Goal: Task Accomplishment & Management: Complete application form

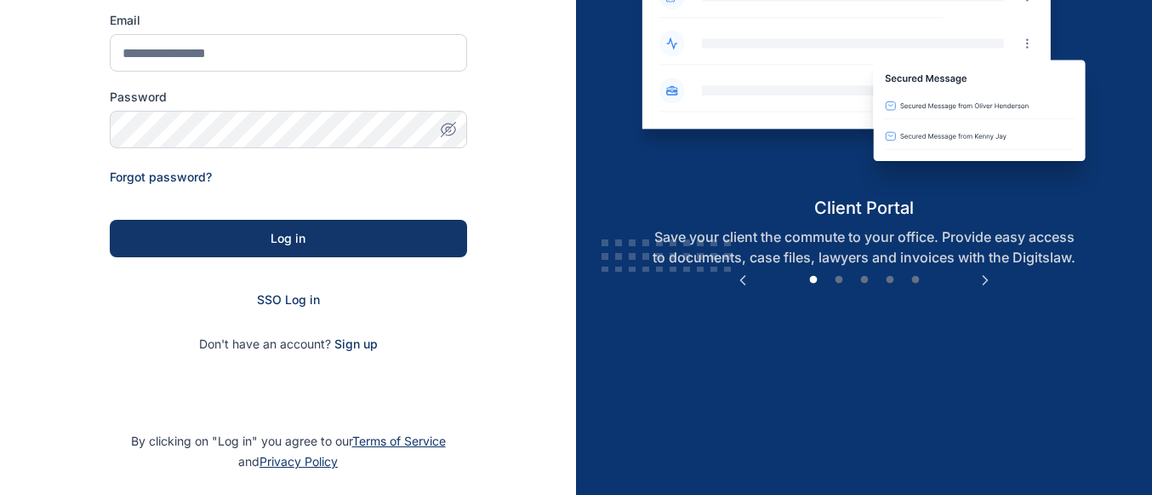
scroll to position [247, 0]
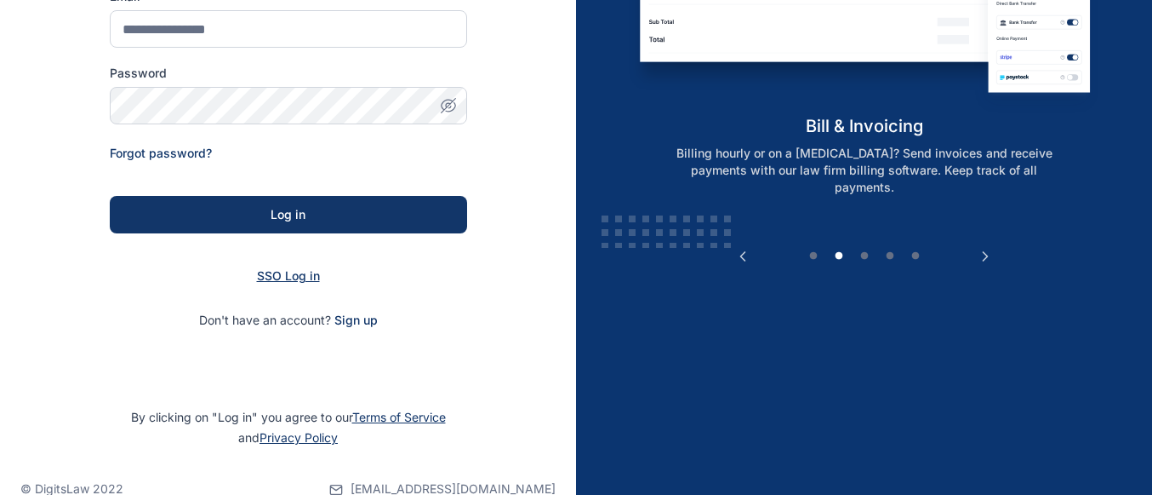
click at [286, 276] on span "SSO Log in" at bounding box center [288, 275] width 63 height 14
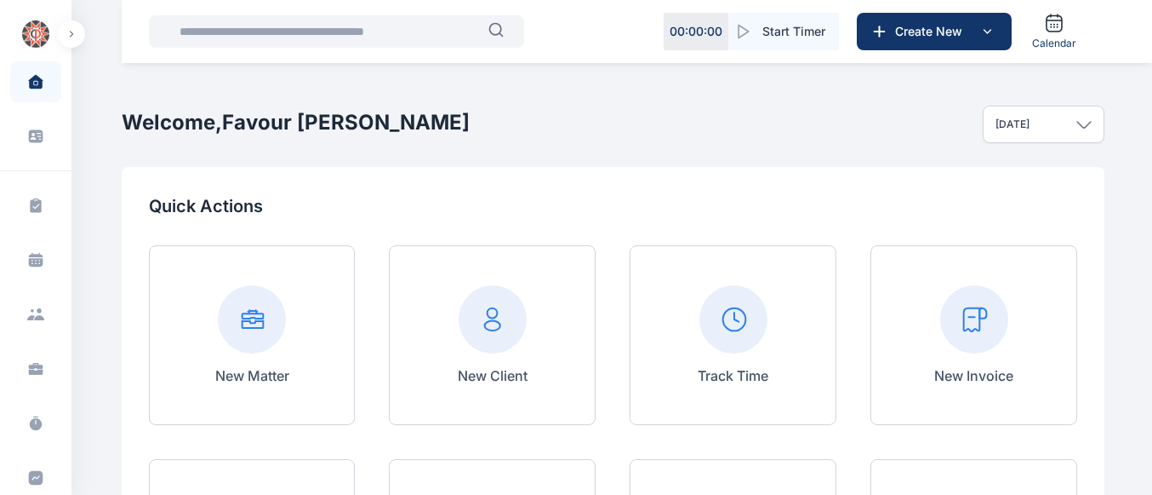
click at [963, 324] on rect at bounding box center [974, 319] width 68 height 68
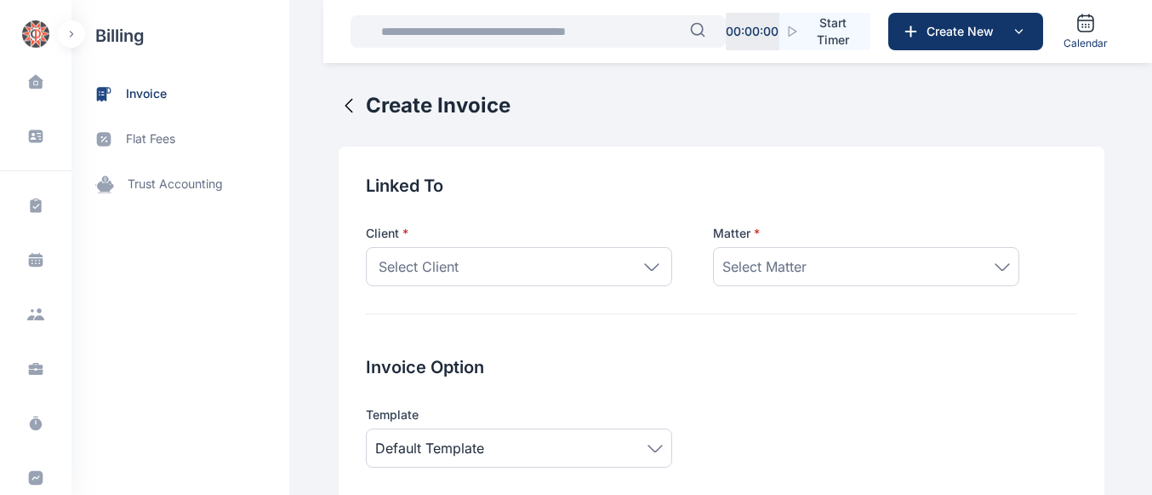
click at [634, 271] on div "Select Client" at bounding box center [519, 266] width 306 height 39
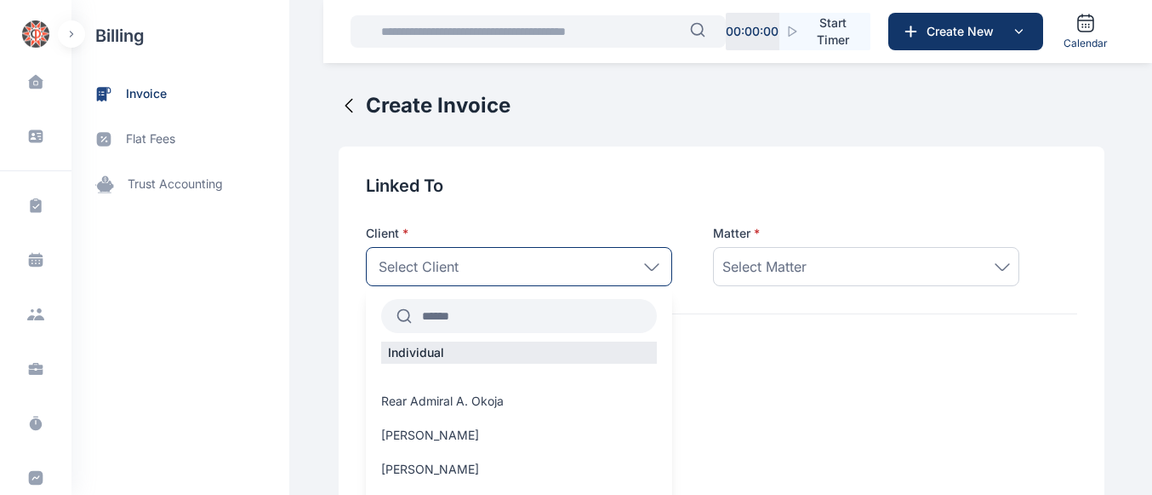
click at [428, 318] on input "text" at bounding box center [534, 315] width 245 height 31
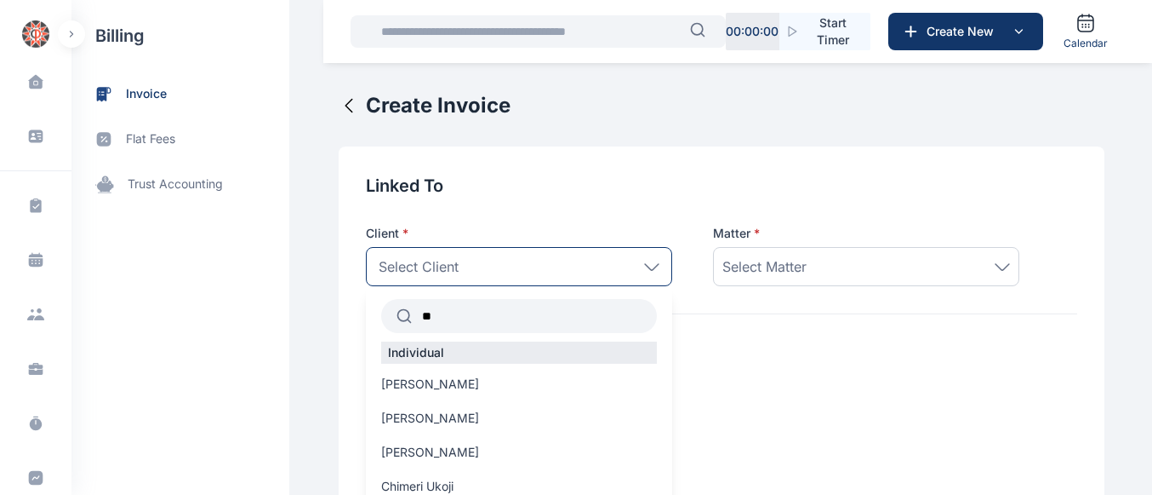
type input "*"
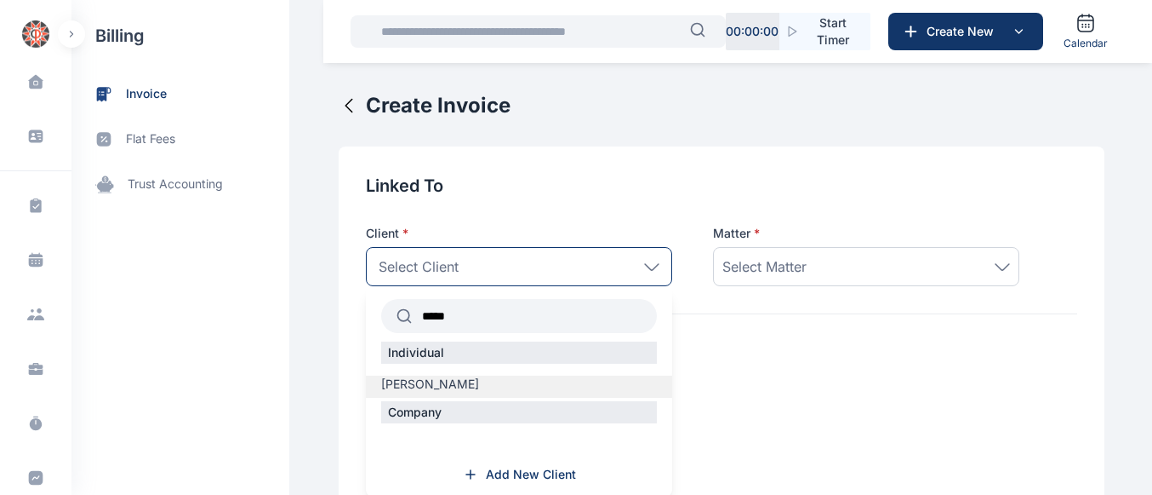
type input "*****"
click at [393, 385] on span "[PERSON_NAME]" at bounding box center [430, 383] width 98 height 17
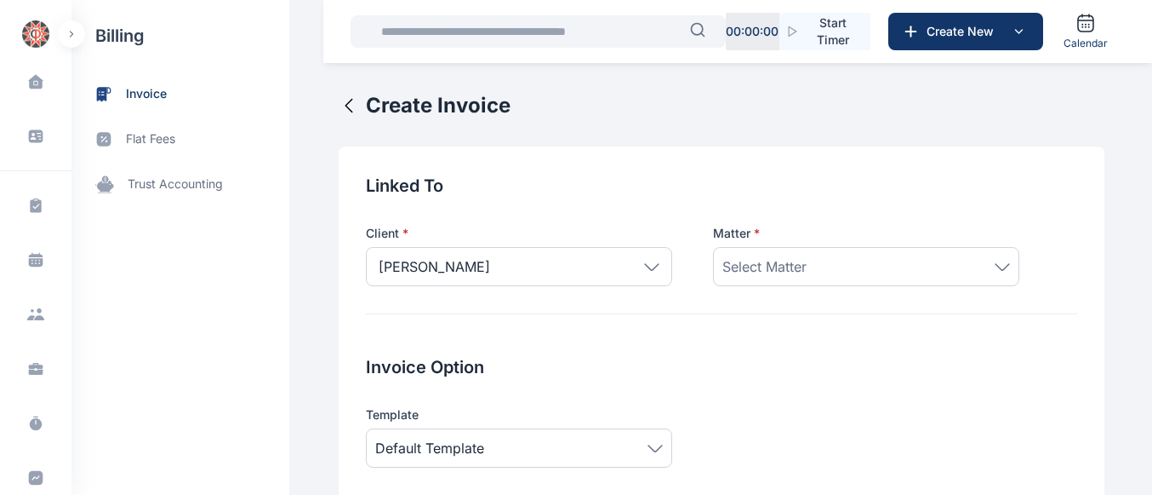
click at [755, 260] on span "Select Matter" at bounding box center [765, 266] width 84 height 20
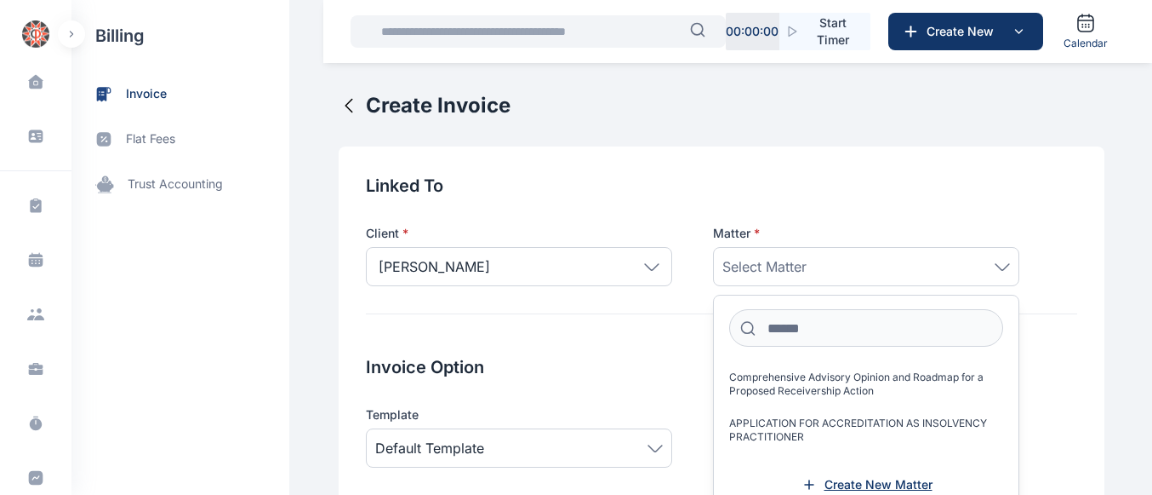
click at [826, 478] on span "Create New Matter" at bounding box center [879, 484] width 108 height 17
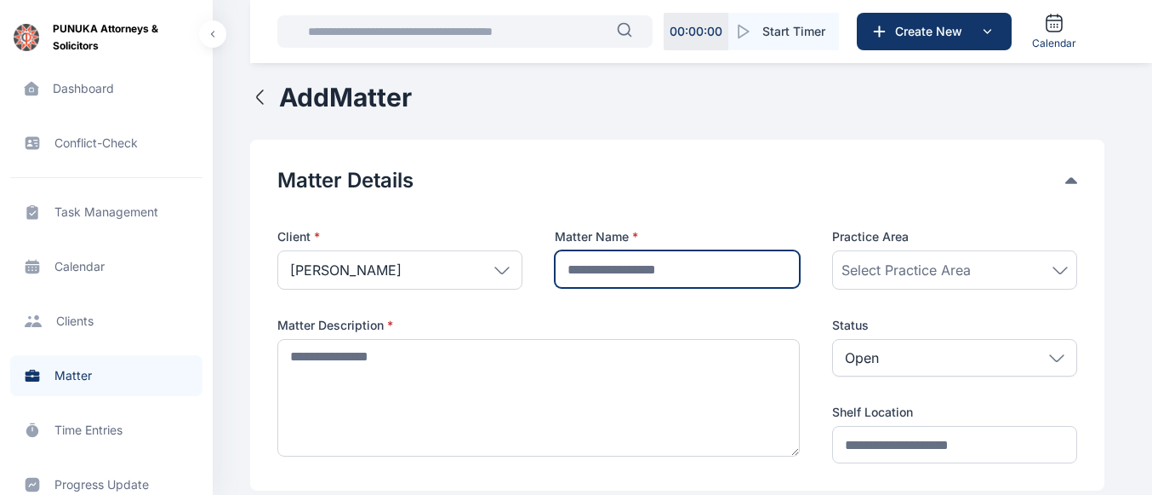
click at [596, 272] on input "text" at bounding box center [677, 268] width 245 height 37
type input "*"
type input "**********"
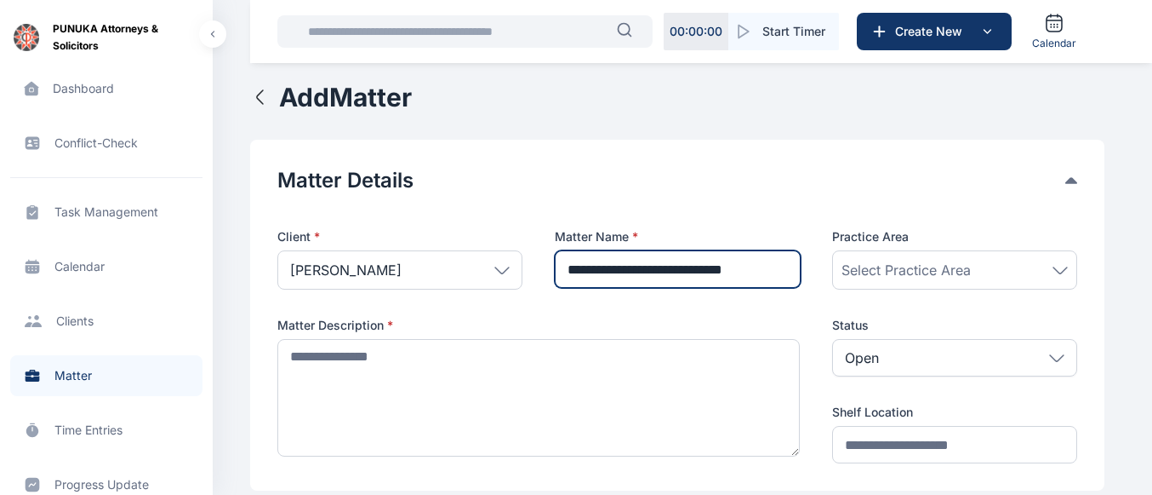
click at [756, 274] on input "**********" at bounding box center [678, 268] width 246 height 37
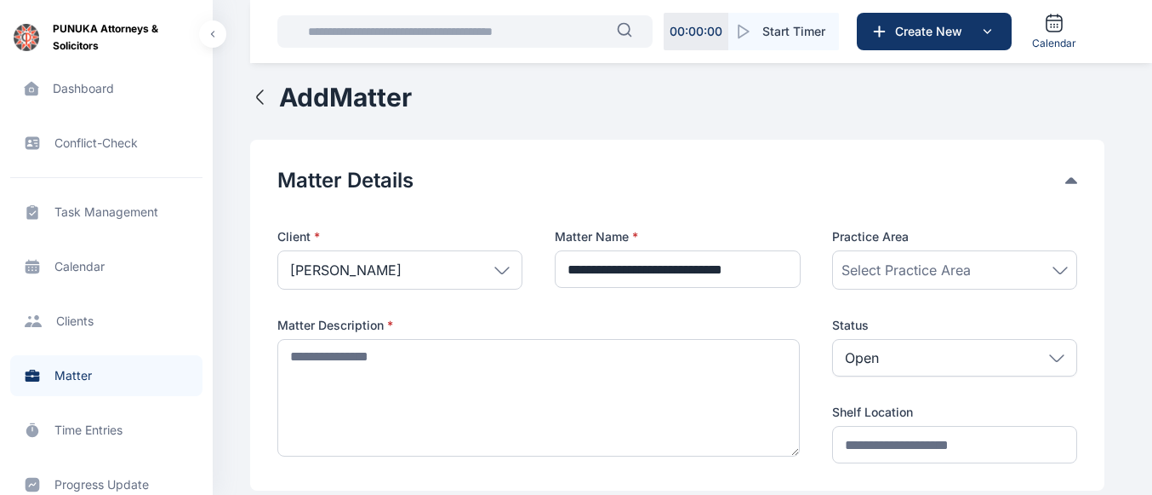
click at [895, 259] on div "Select Practice Area" at bounding box center [954, 269] width 245 height 39
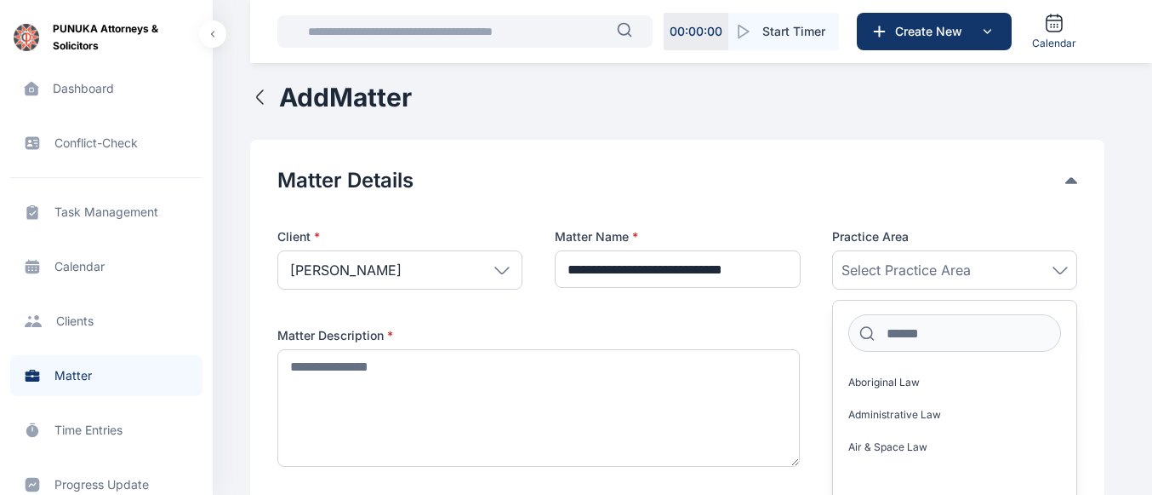
scroll to position [0, 0]
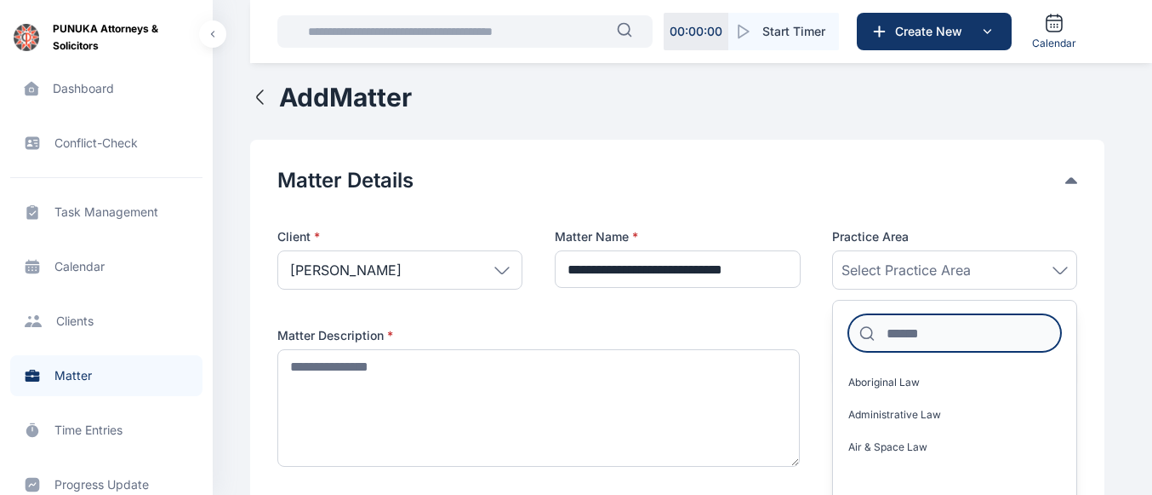
click at [898, 332] on input at bounding box center [955, 332] width 213 height 37
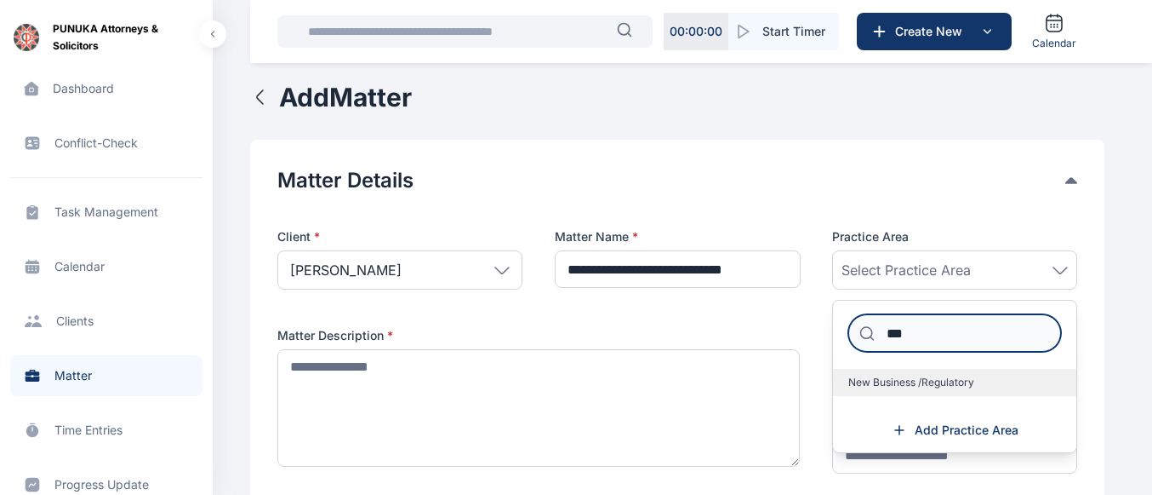
type input "***"
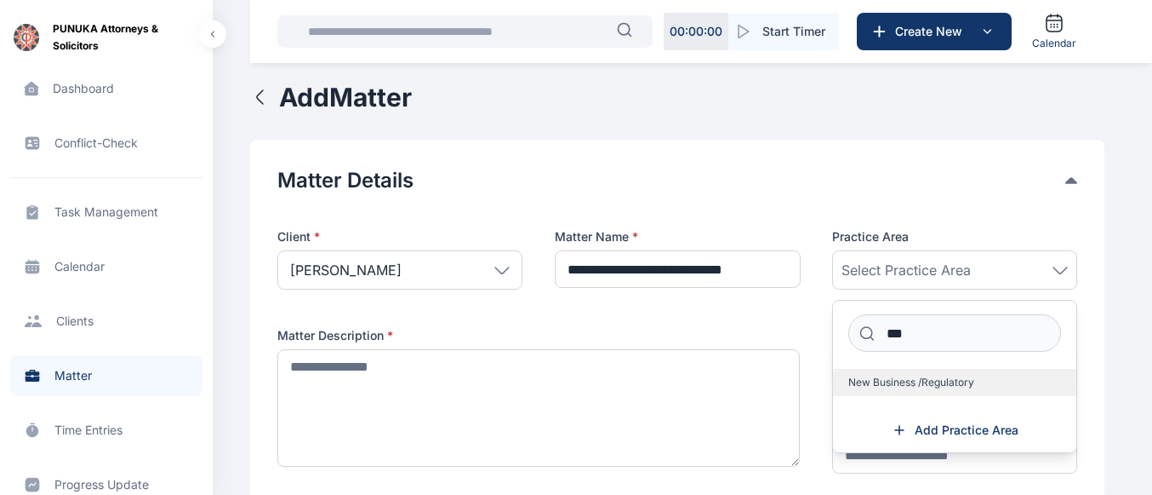
click at [857, 384] on span "New Business /Regulatory" at bounding box center [912, 382] width 126 height 14
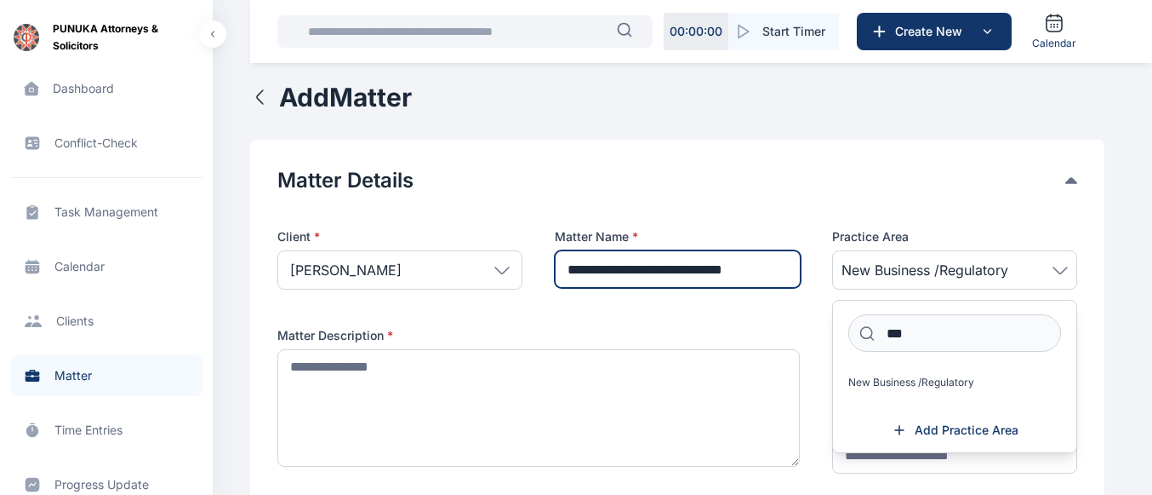
scroll to position [0, 22]
drag, startPoint x: 566, startPoint y: 270, endPoint x: 838, endPoint y: 275, distance: 271.6
click at [838, 275] on div "Client * [PERSON_NAME] Individual Rear Admiral [PERSON_NAME] [PERSON_NAME] [PER…" at bounding box center [677, 350] width 800 height 245
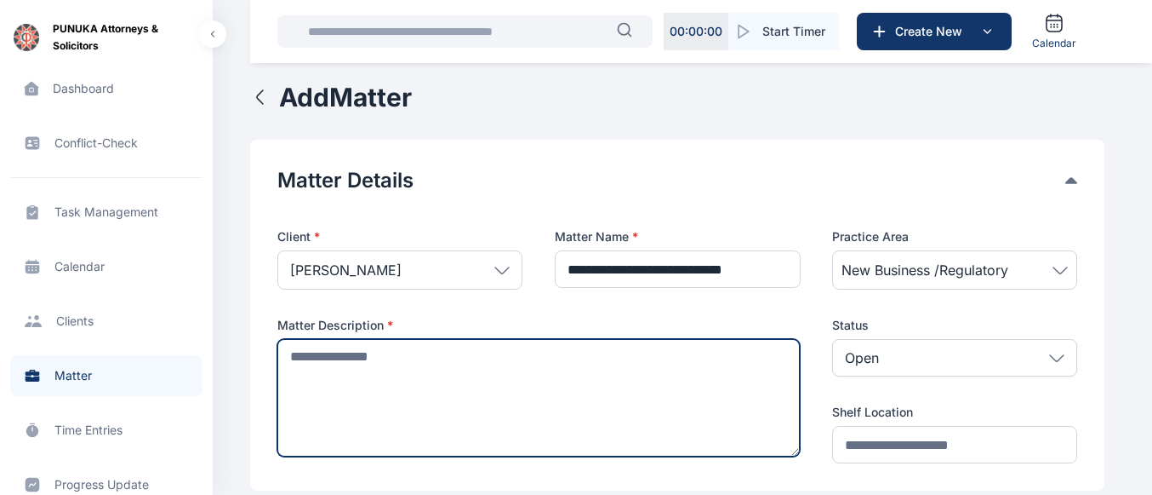
click at [514, 385] on textarea at bounding box center [538, 397] width 523 height 117
paste textarea "**********"
type textarea "**********"
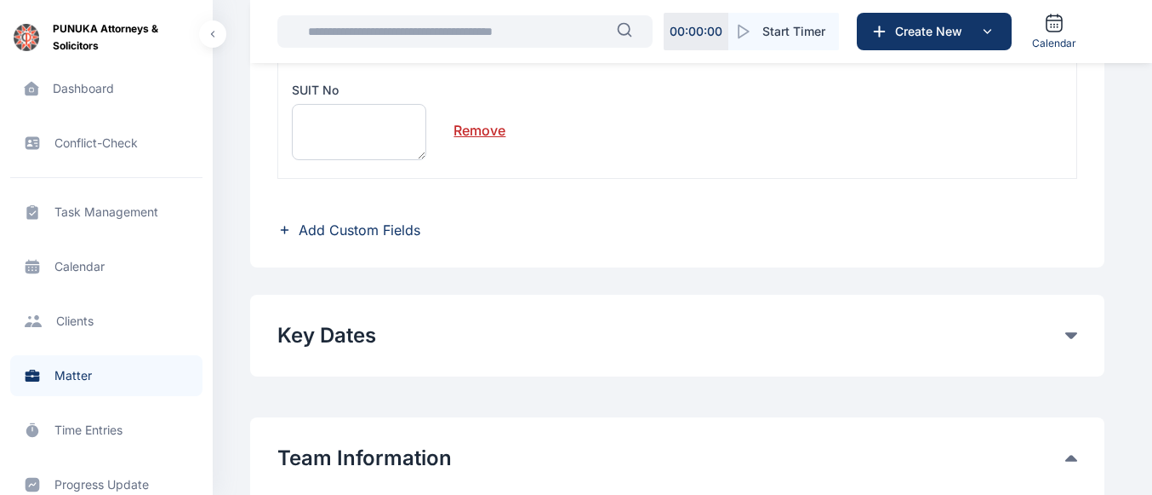
scroll to position [597, 0]
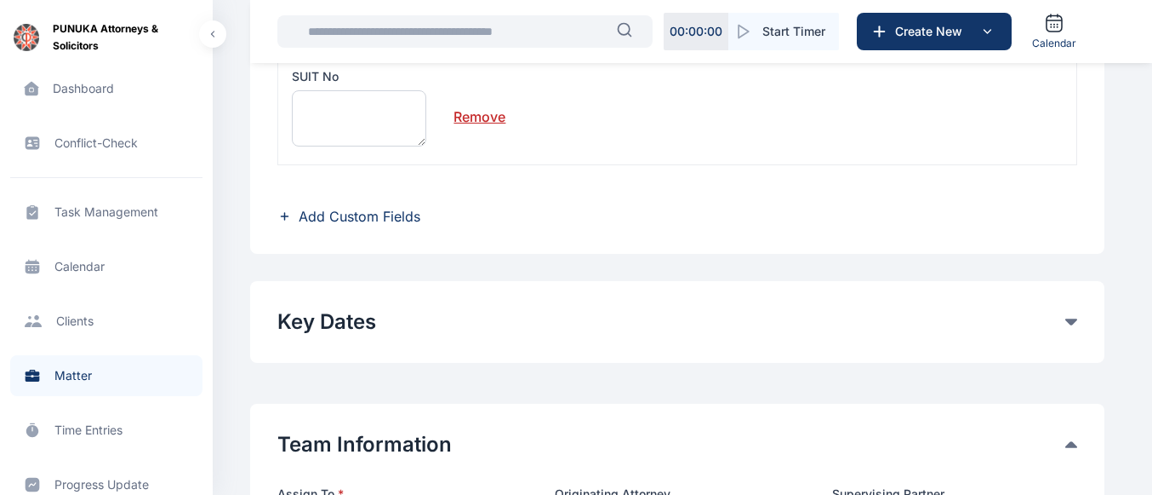
click at [472, 119] on link "Remove" at bounding box center [480, 110] width 52 height 34
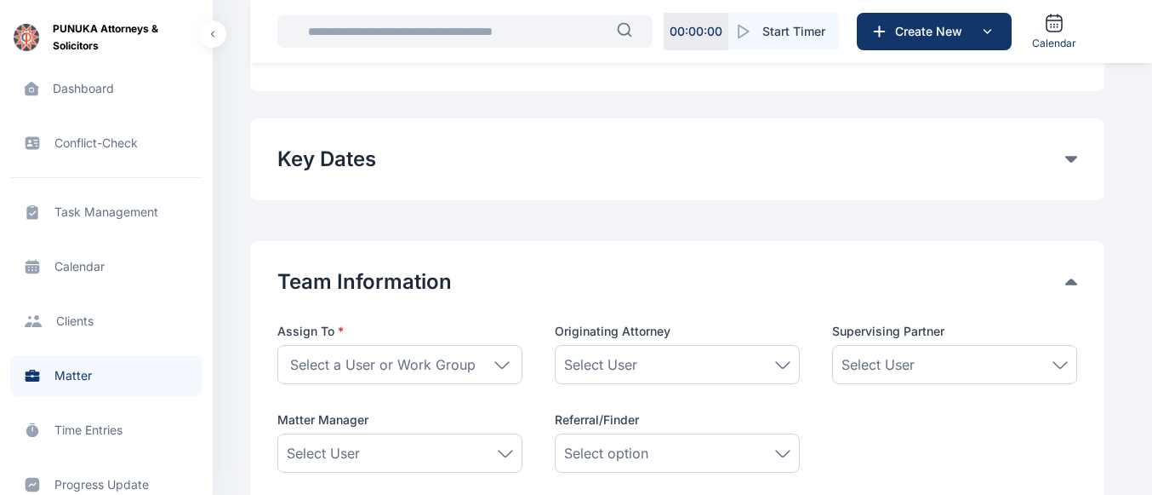
click at [496, 359] on div "Select a User or Work Group" at bounding box center [399, 364] width 245 height 39
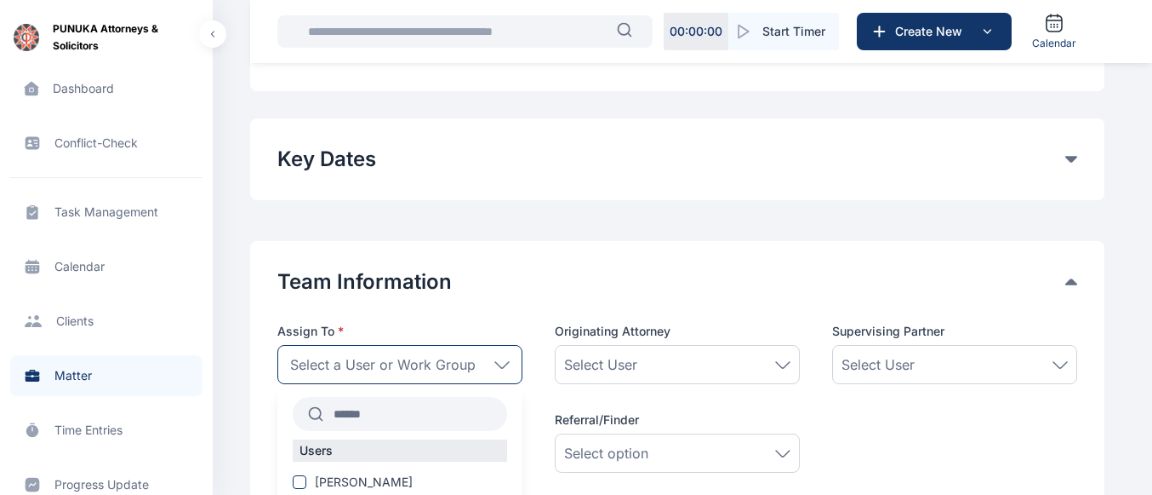
click at [376, 408] on input "text" at bounding box center [415, 413] width 184 height 31
type input "***"
click at [304, 483] on span at bounding box center [300, 482] width 14 height 14
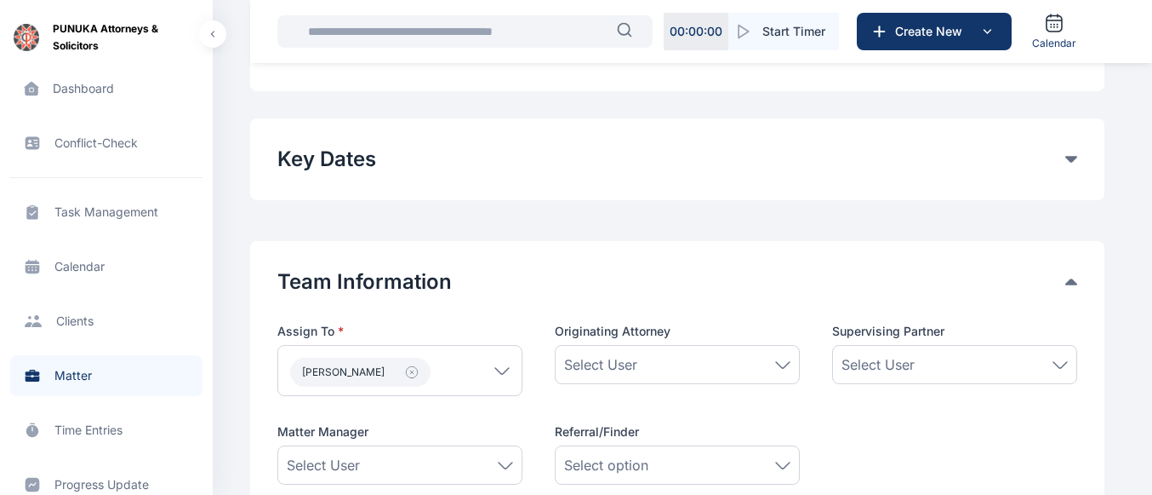
click at [857, 363] on span "Select User" at bounding box center [878, 364] width 73 height 20
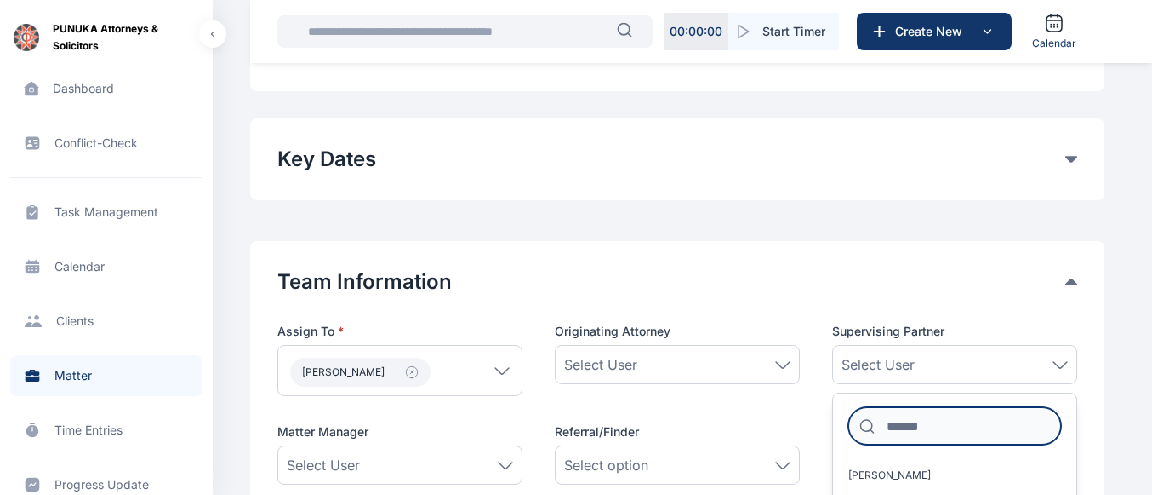
click at [892, 430] on input at bounding box center [955, 425] width 213 height 37
type input "*"
type input "**"
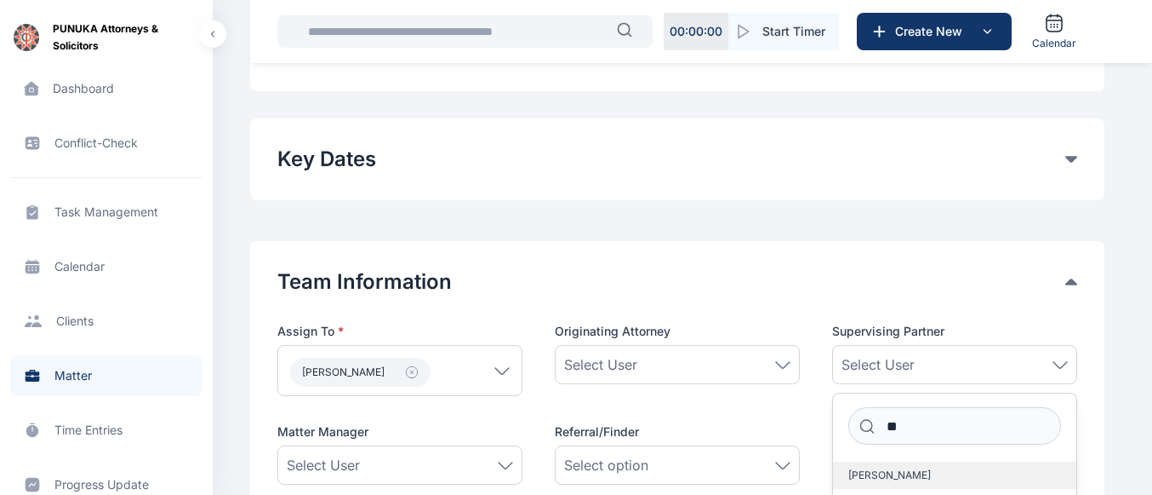
click at [866, 475] on span "[PERSON_NAME]" at bounding box center [890, 475] width 83 height 14
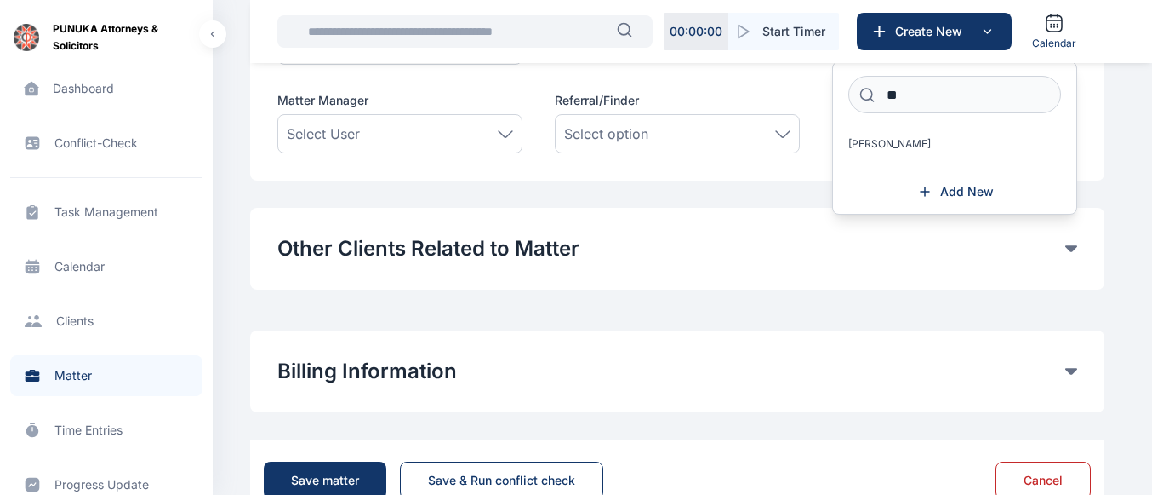
scroll to position [979, 0]
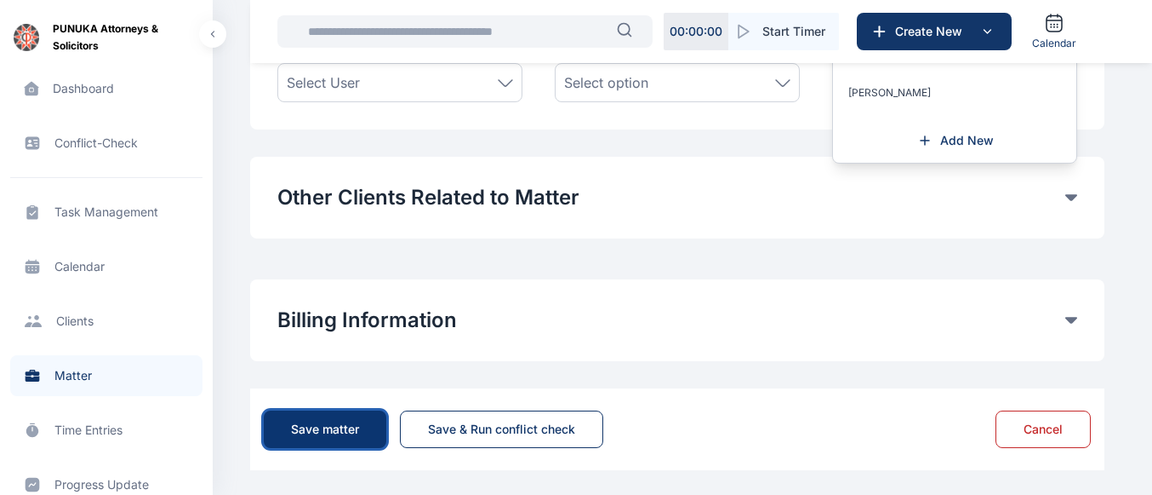
click at [349, 419] on button "Save matter" at bounding box center [325, 428] width 123 height 37
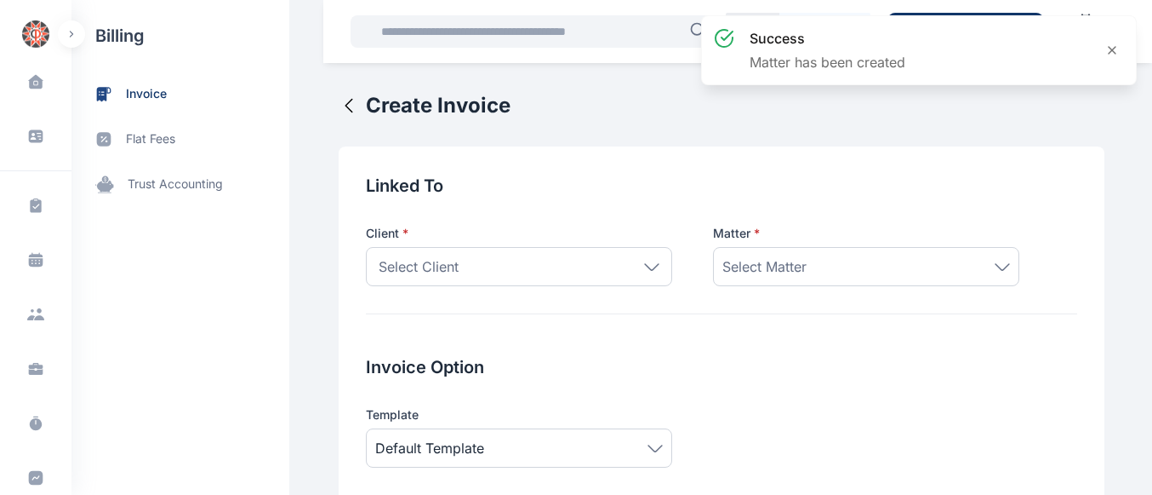
click at [648, 277] on div "Select Client" at bounding box center [519, 266] width 306 height 39
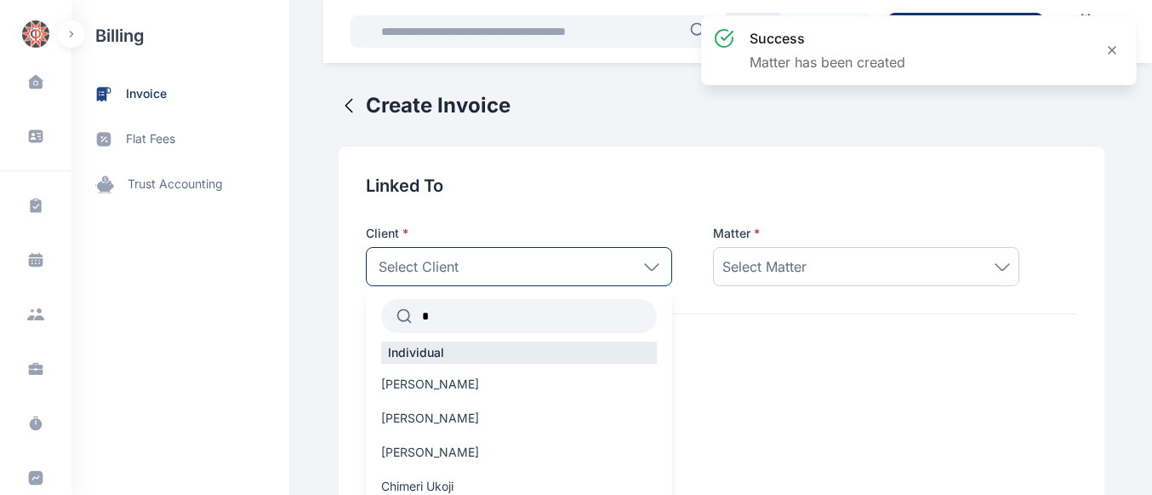
click at [501, 322] on input "*" at bounding box center [534, 315] width 245 height 31
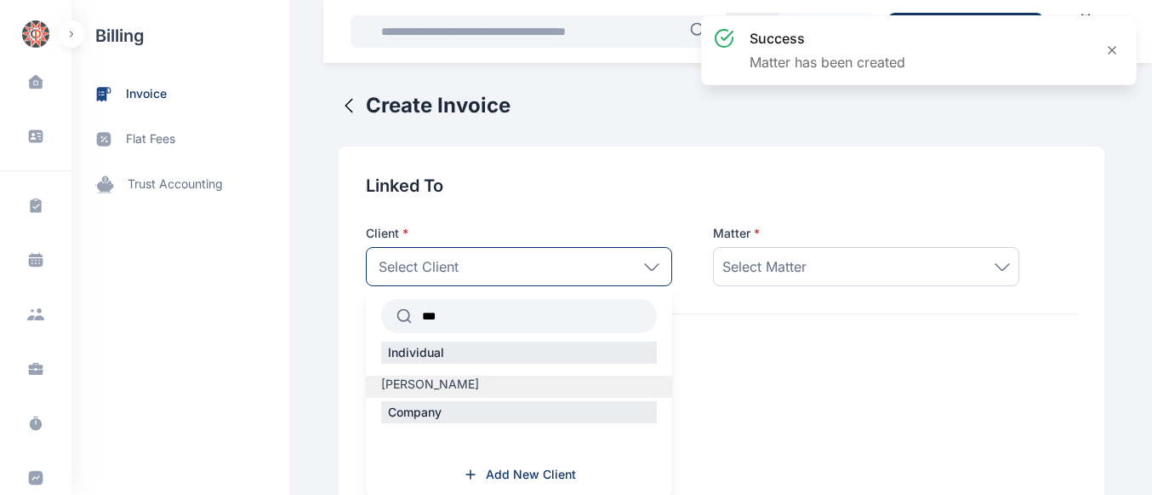
type input "***"
click at [424, 384] on span "[PERSON_NAME]" at bounding box center [430, 383] width 98 height 17
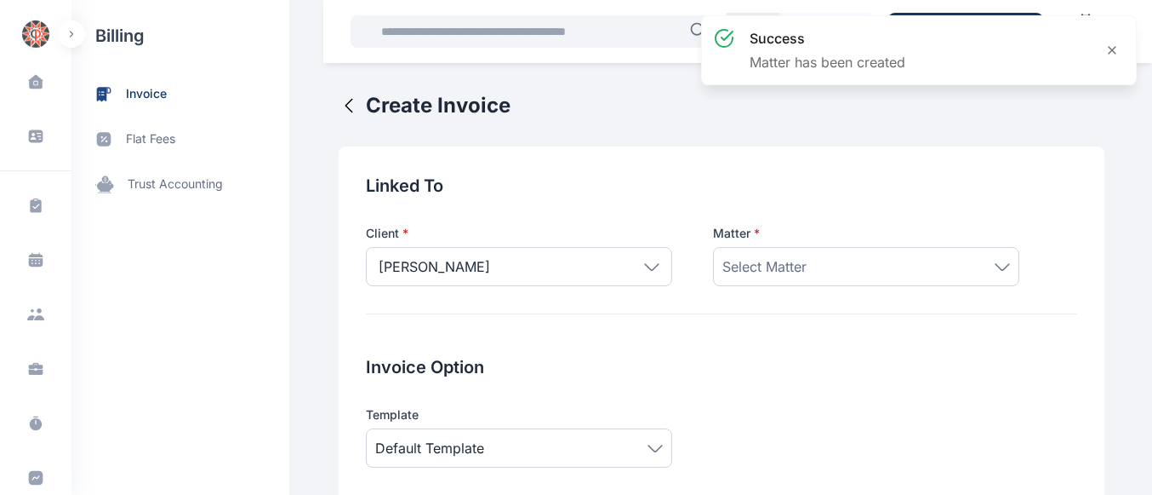
click at [784, 266] on span "Select Matter" at bounding box center [765, 266] width 84 height 20
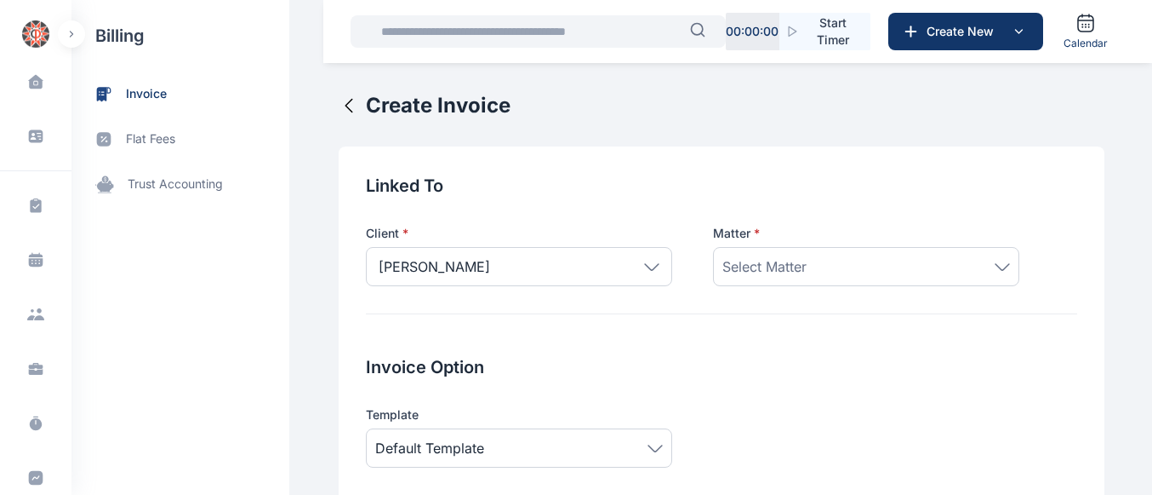
click at [779, 278] on div "Select Matter" at bounding box center [866, 266] width 306 height 39
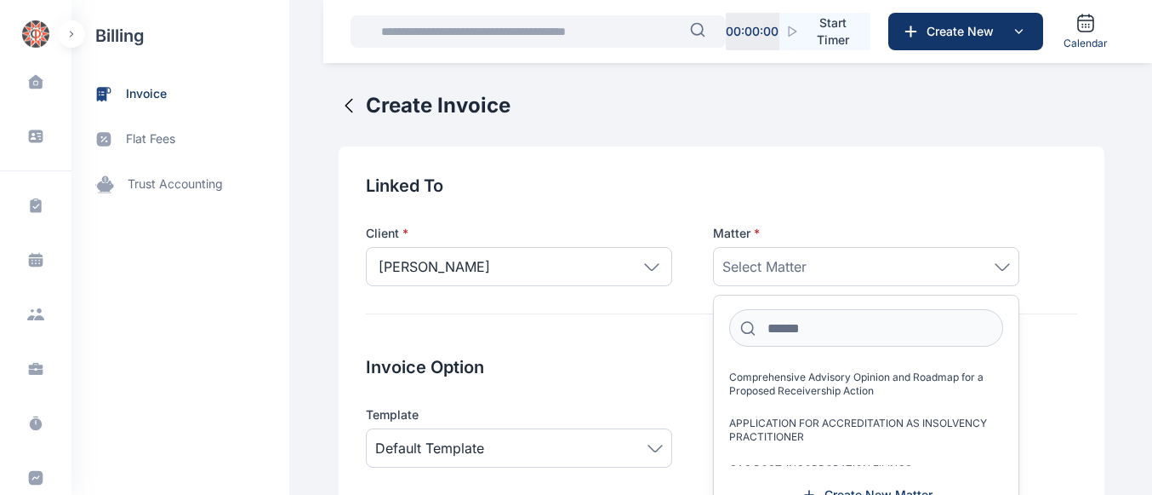
scroll to position [22, 0]
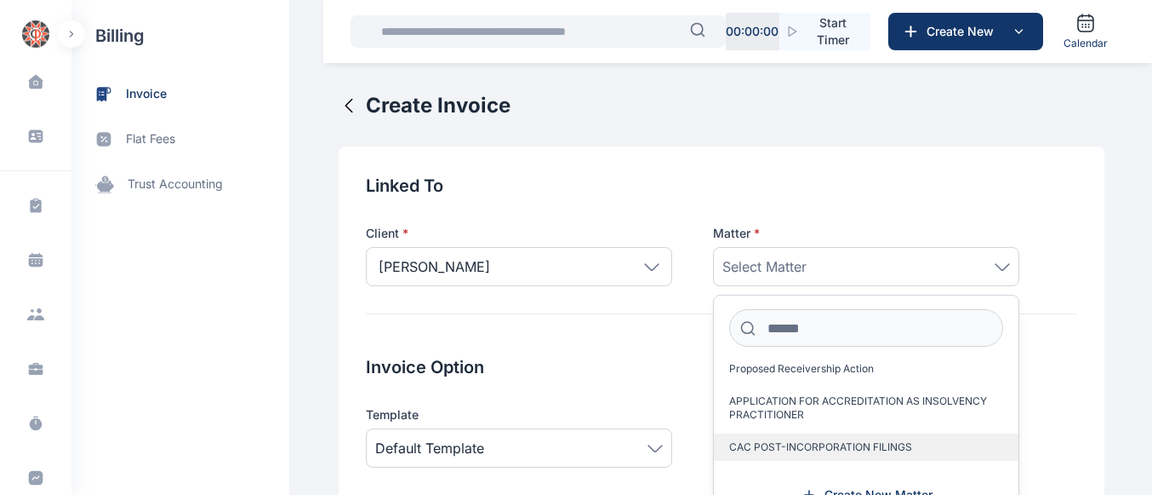
click at [825, 448] on span "CAC POST-INCORPORATION FILINGS" at bounding box center [820, 447] width 183 height 14
click at [792, 440] on span "CAC POST-INCORPORATION FILINGS" at bounding box center [820, 447] width 183 height 14
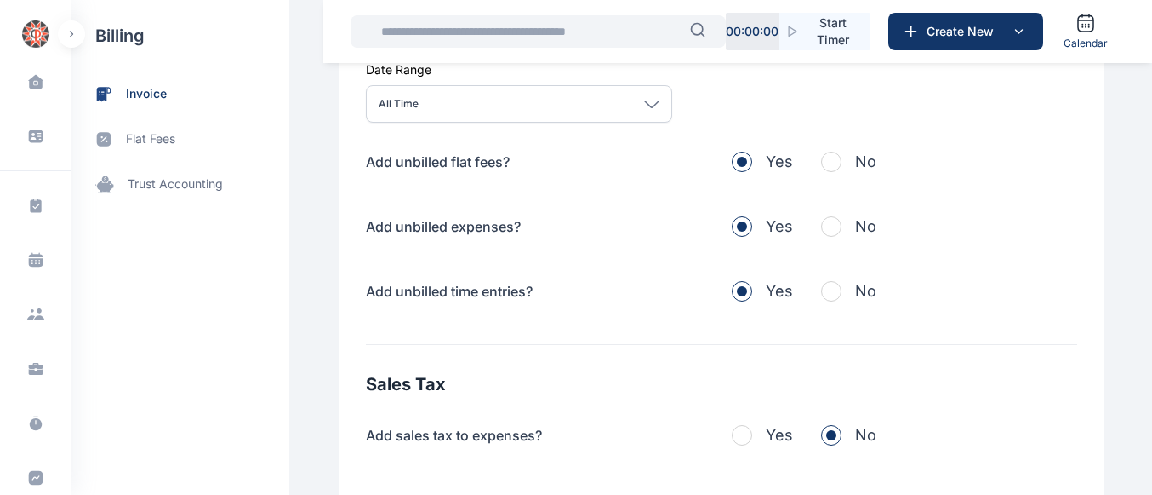
scroll to position [580, 0]
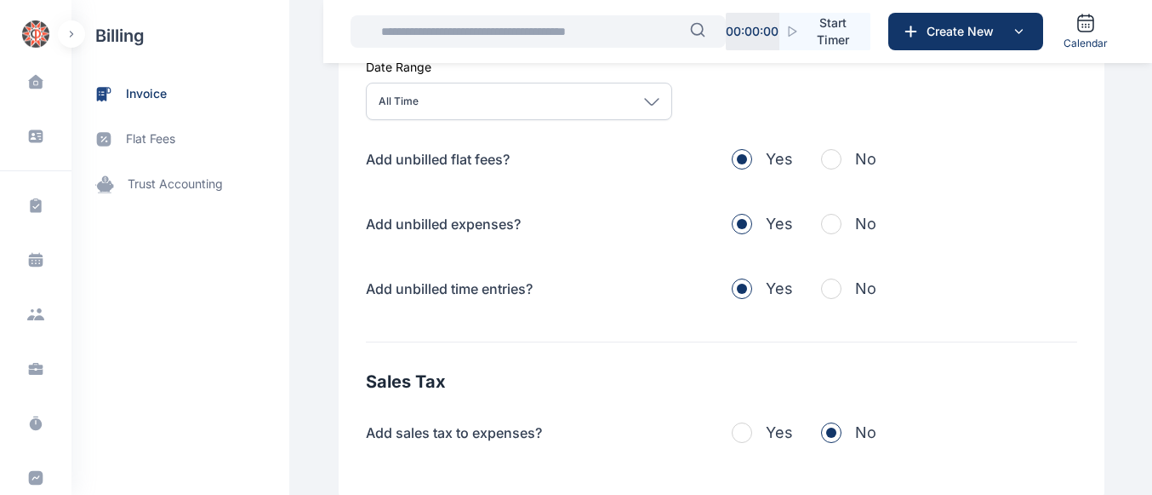
click at [821, 168] on span "button" at bounding box center [831, 159] width 20 height 20
click at [823, 232] on span "button" at bounding box center [831, 224] width 20 height 20
click at [822, 294] on span "button" at bounding box center [831, 288] width 20 height 20
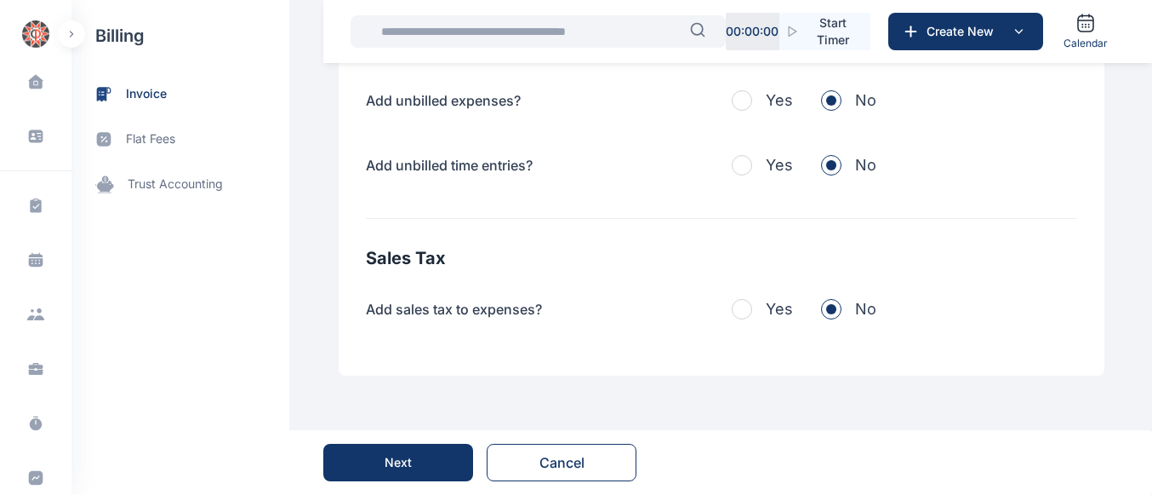
click at [429, 472] on button "Next" at bounding box center [398, 461] width 150 height 37
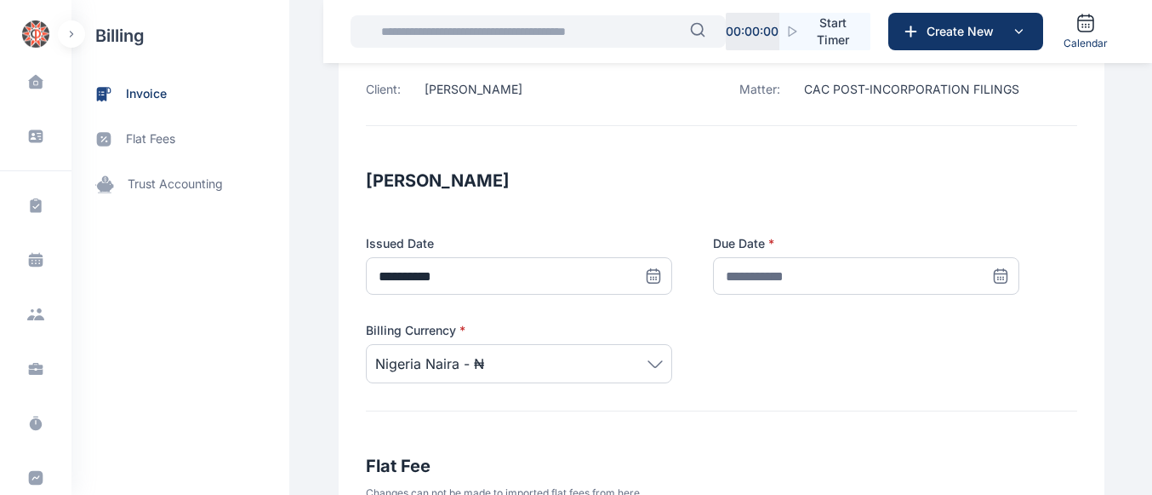
scroll to position [212, 0]
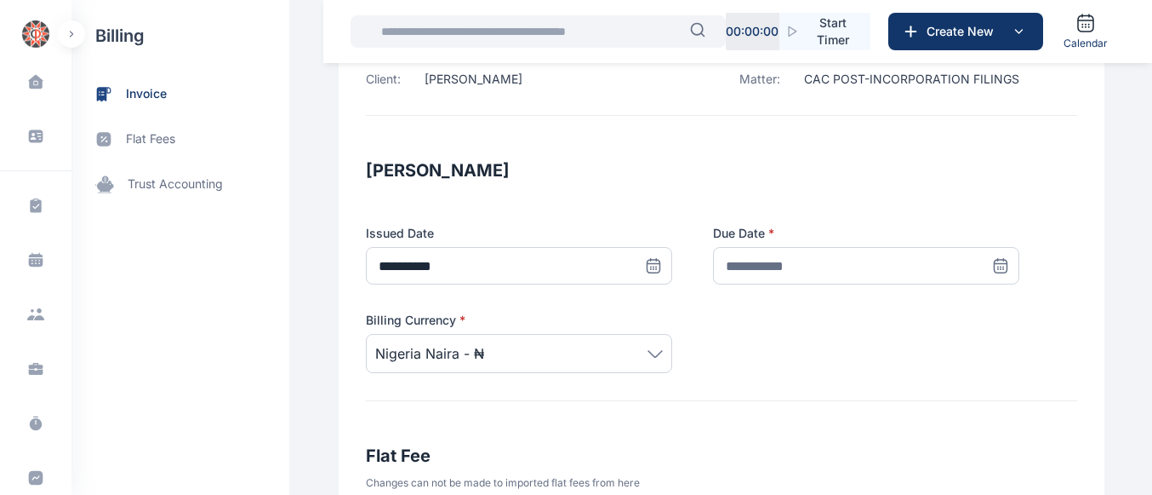
click at [992, 272] on icon at bounding box center [1000, 265] width 17 height 17
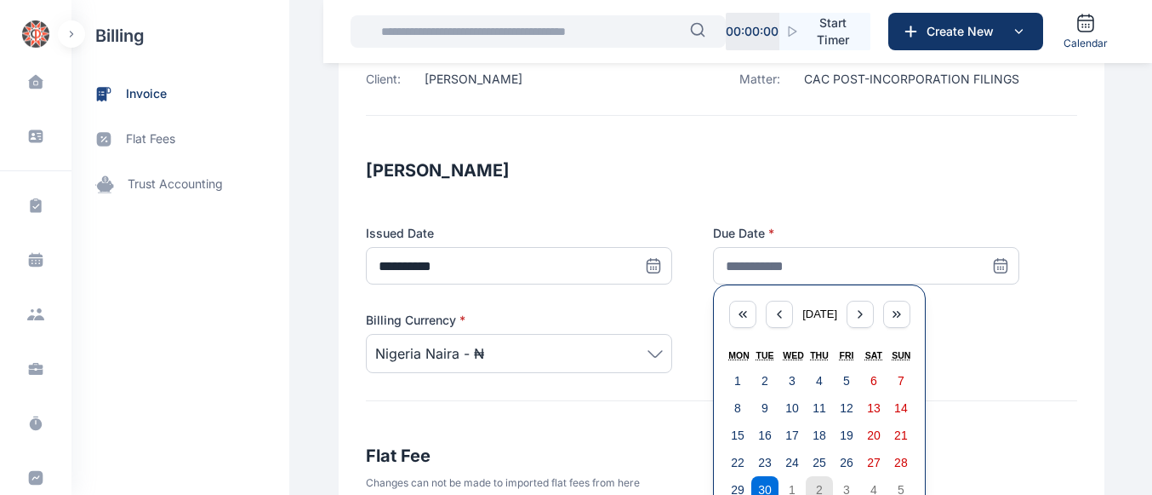
click at [816, 488] on abbr "2" at bounding box center [819, 490] width 7 height 14
type input "**********"
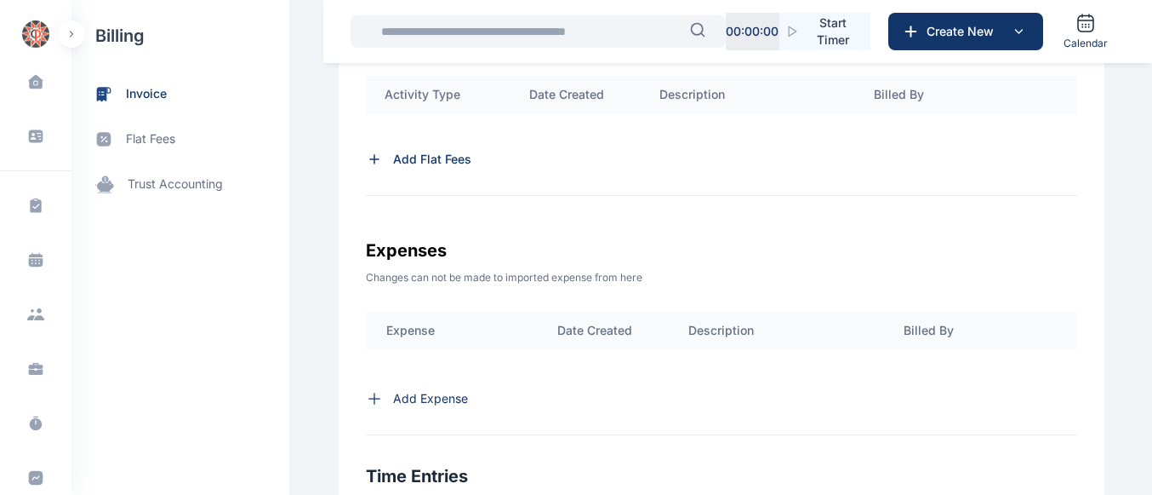
scroll to position [677, 0]
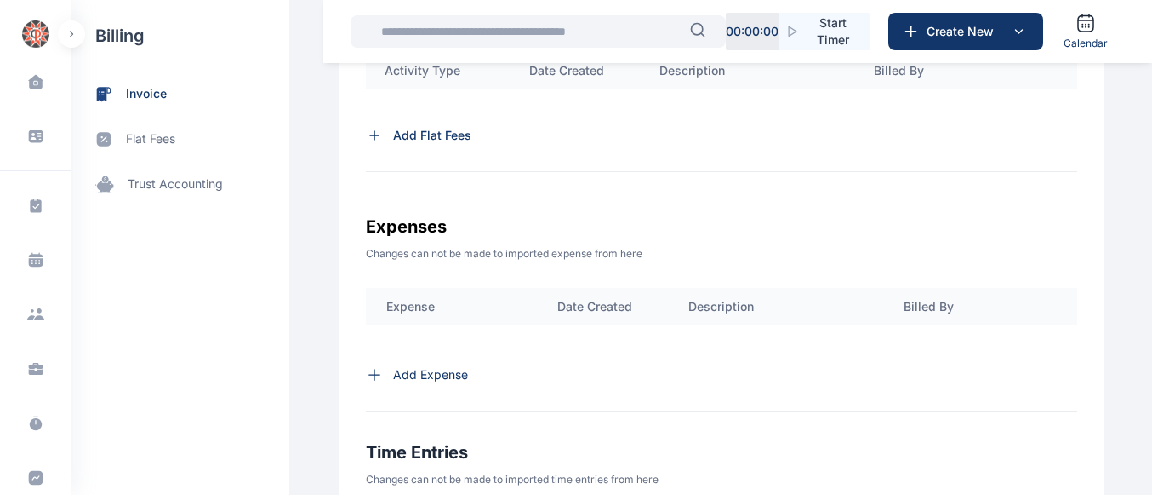
click at [404, 141] on p "Add Flat Fees" at bounding box center [432, 135] width 78 height 17
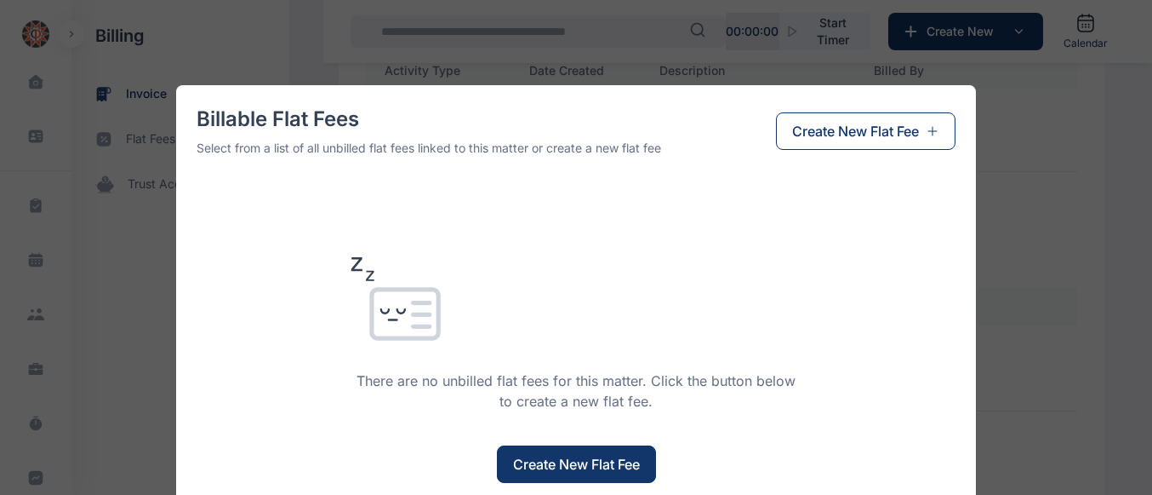
click at [556, 459] on span "Create New Flat Fee" at bounding box center [576, 464] width 127 height 20
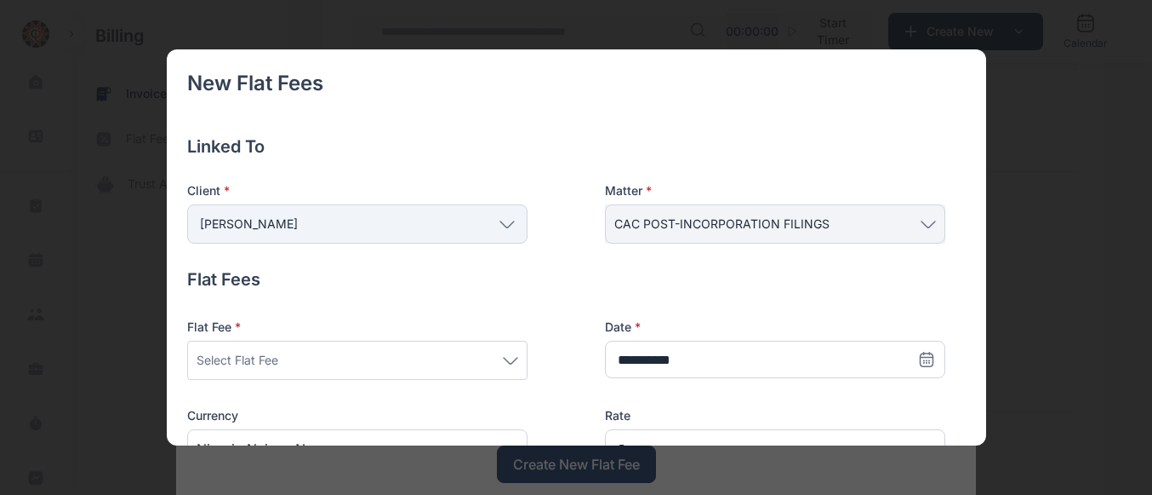
click at [510, 346] on div "Select Flat Fee" at bounding box center [357, 359] width 340 height 39
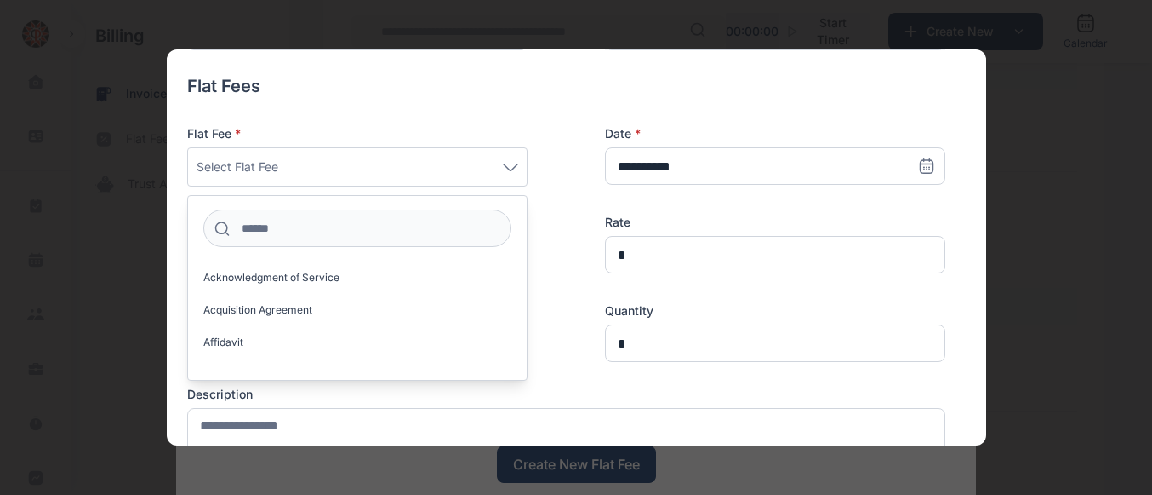
scroll to position [239, 0]
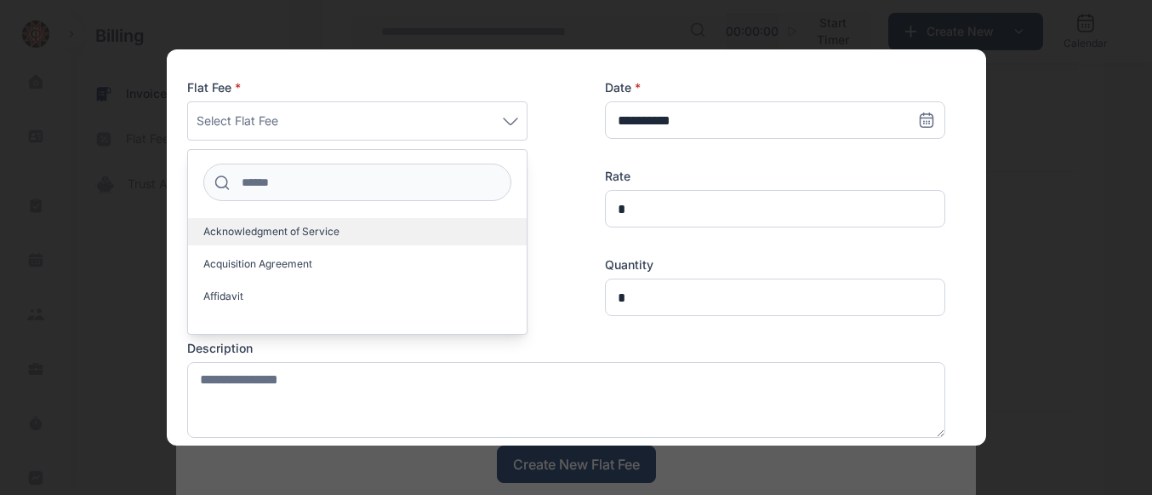
click at [290, 232] on span "Acknowledgment of Service" at bounding box center [271, 232] width 136 height 14
click at [287, 245] on label "Acknowledgment of Service" at bounding box center [357, 231] width 339 height 27
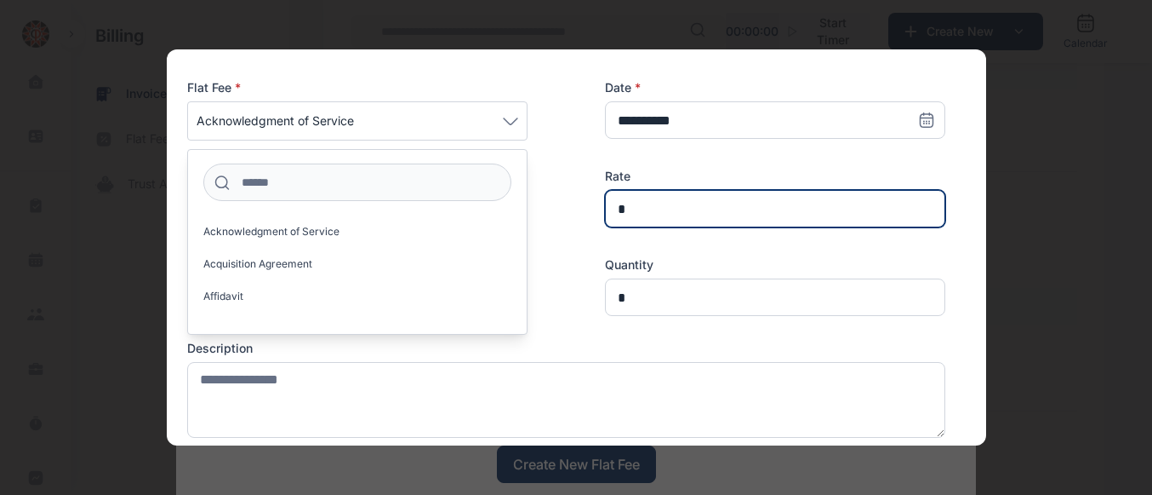
click at [628, 216] on input "*" at bounding box center [775, 208] width 340 height 37
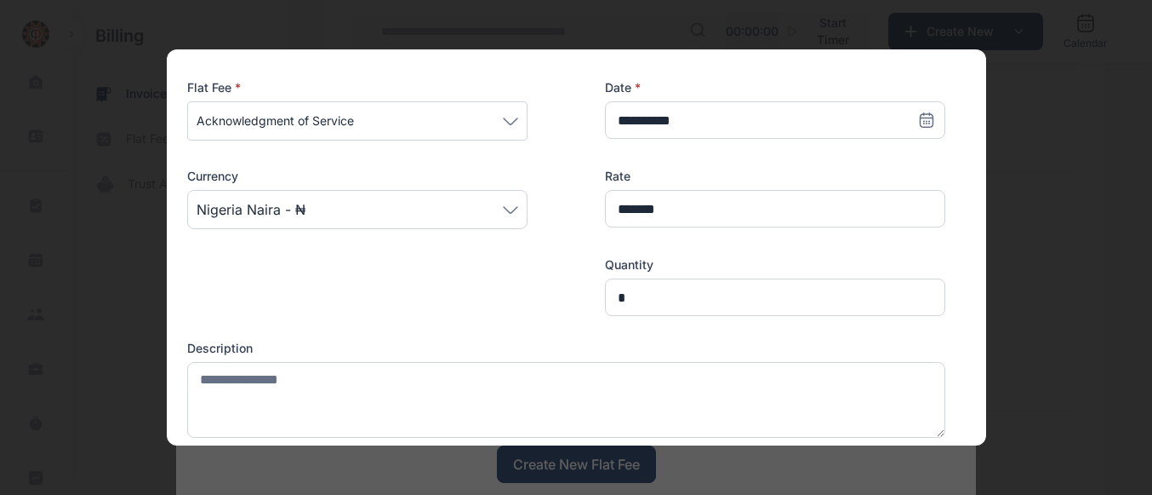
type input "*******"
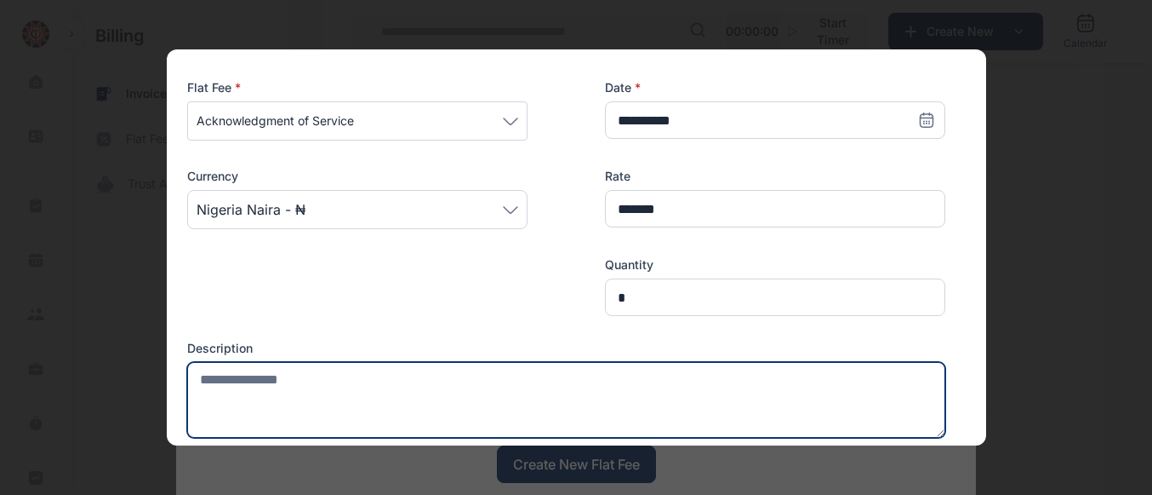
click at [354, 384] on textarea at bounding box center [566, 400] width 758 height 76
type textarea "*"
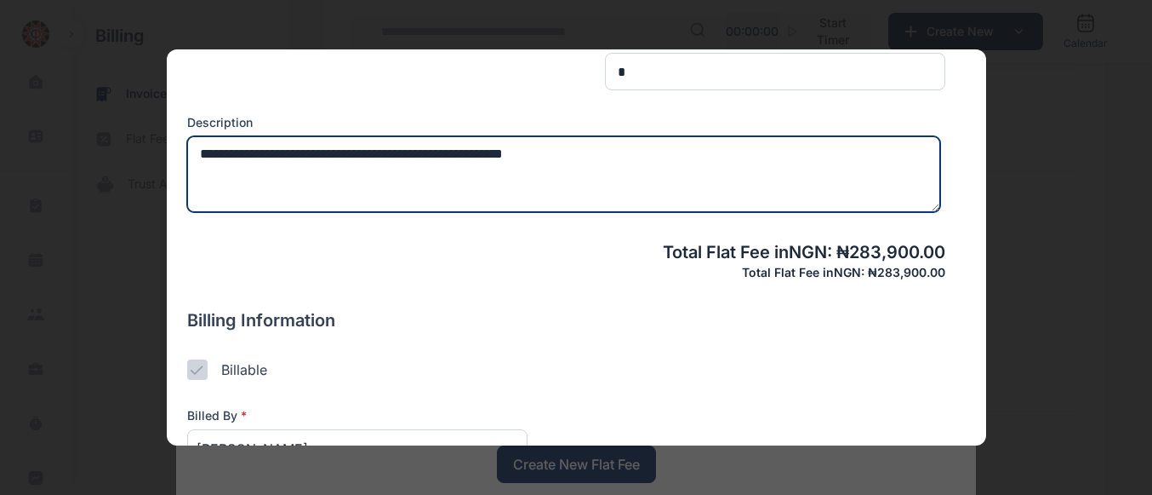
scroll to position [573, 0]
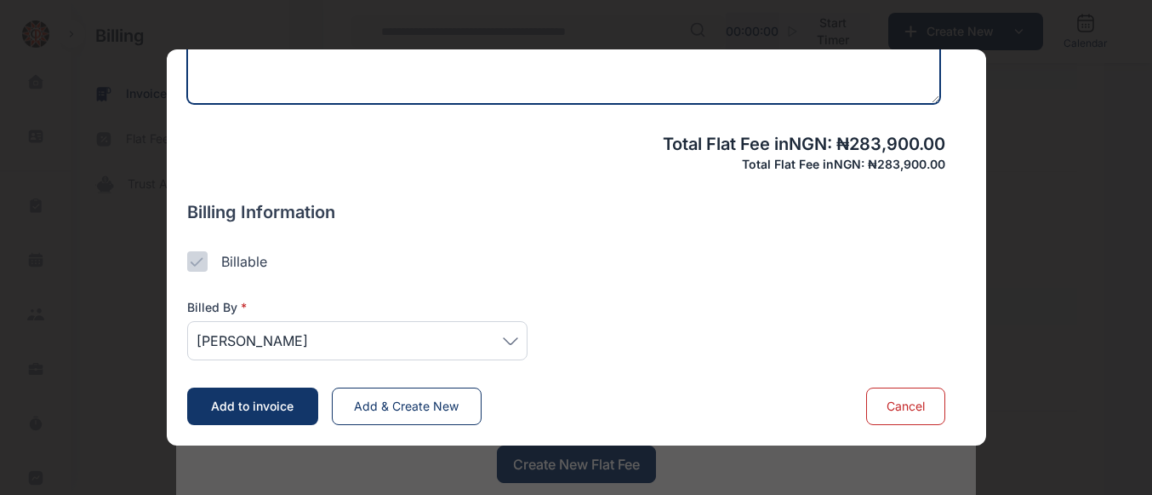
type textarea "**********"
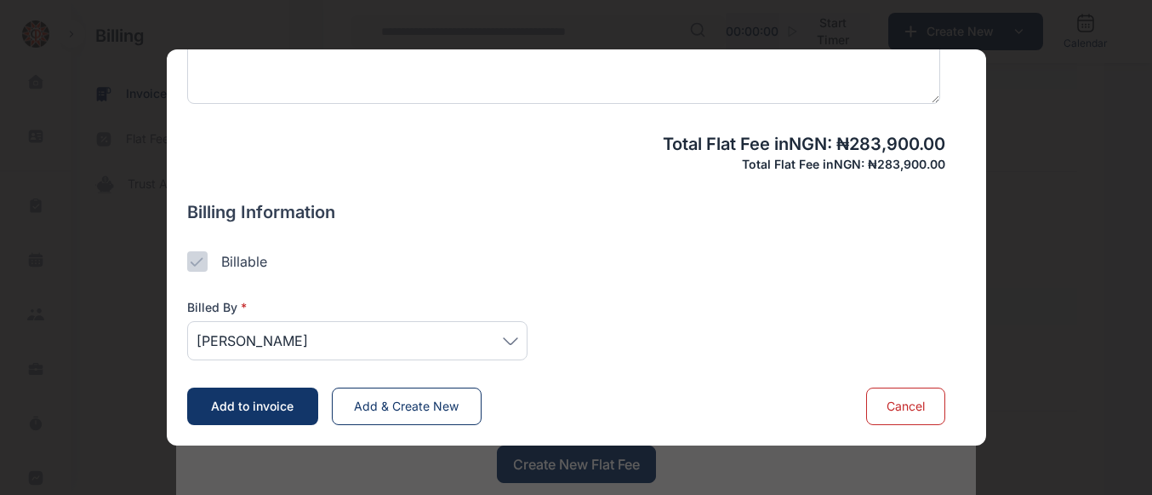
click at [517, 340] on icon at bounding box center [510, 341] width 15 height 8
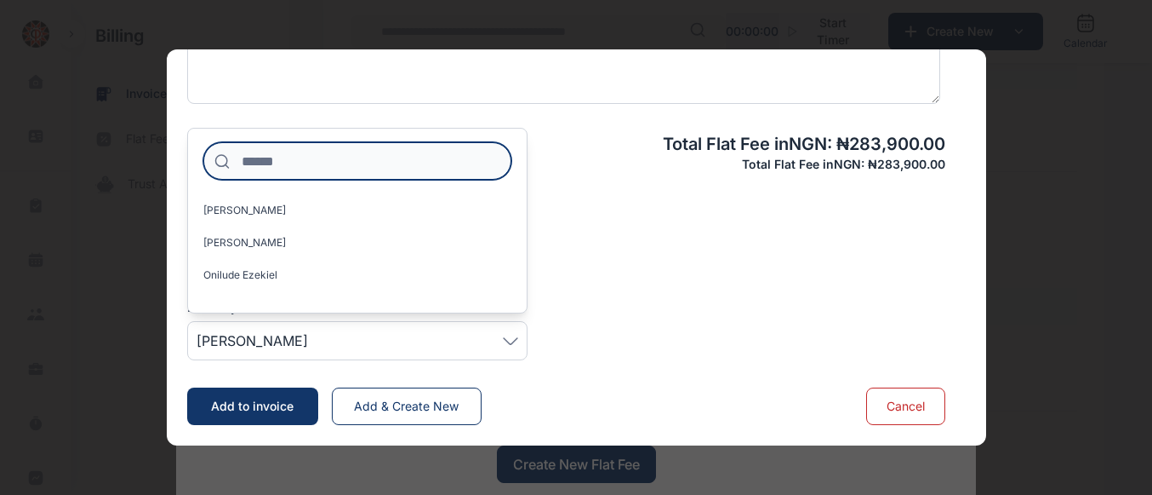
click at [292, 161] on input at bounding box center [357, 160] width 308 height 37
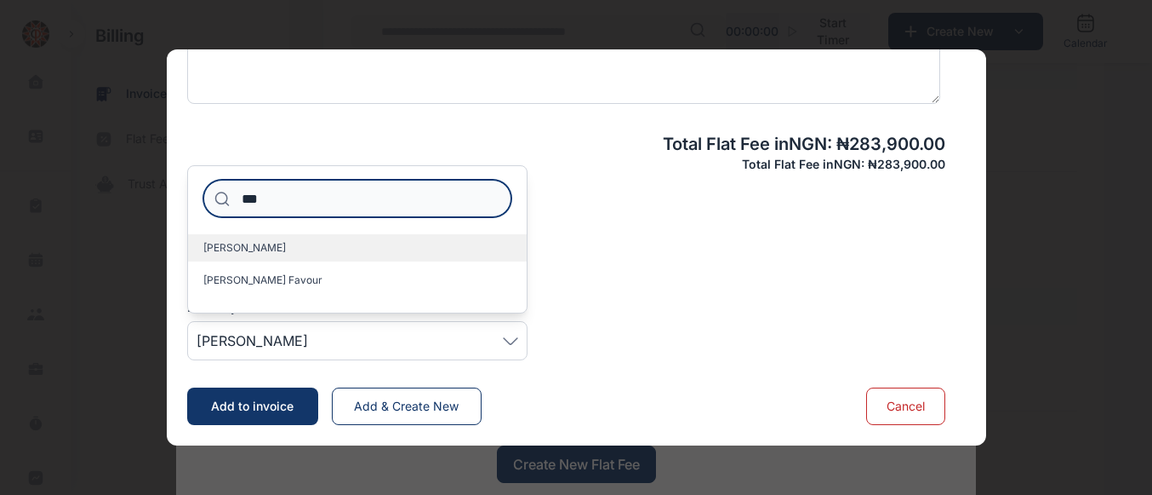
type input "***"
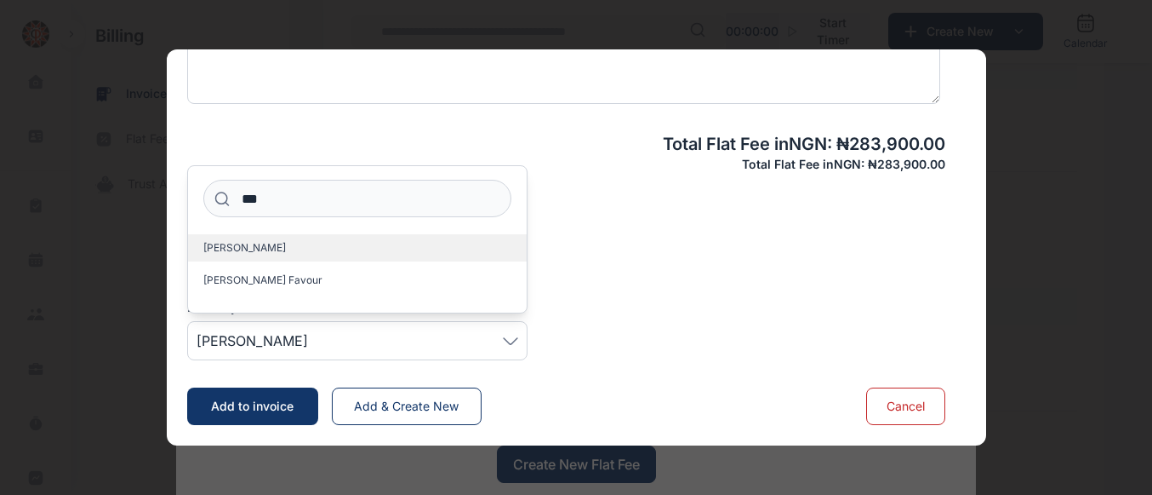
click at [247, 249] on span "[PERSON_NAME]" at bounding box center [244, 248] width 83 height 14
click at [256, 407] on span "Add to invoice" at bounding box center [252, 405] width 83 height 14
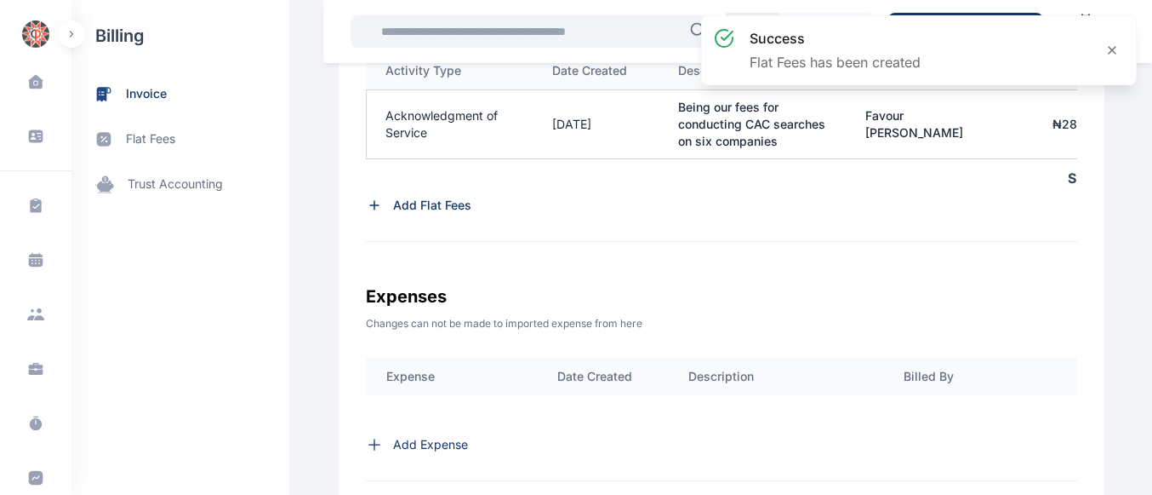
scroll to position [0, 300]
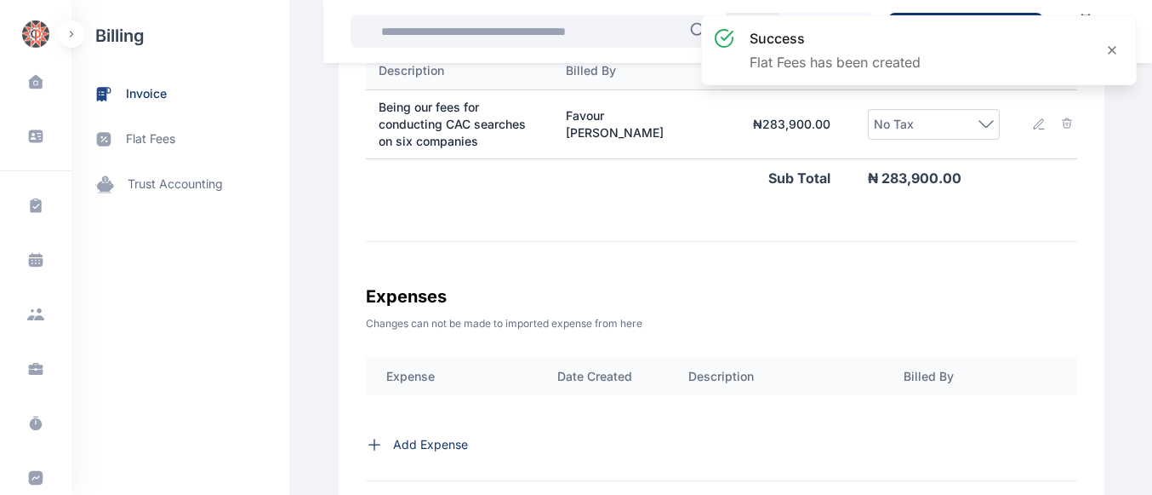
click at [961, 123] on div "No Tax" at bounding box center [934, 124] width 120 height 20
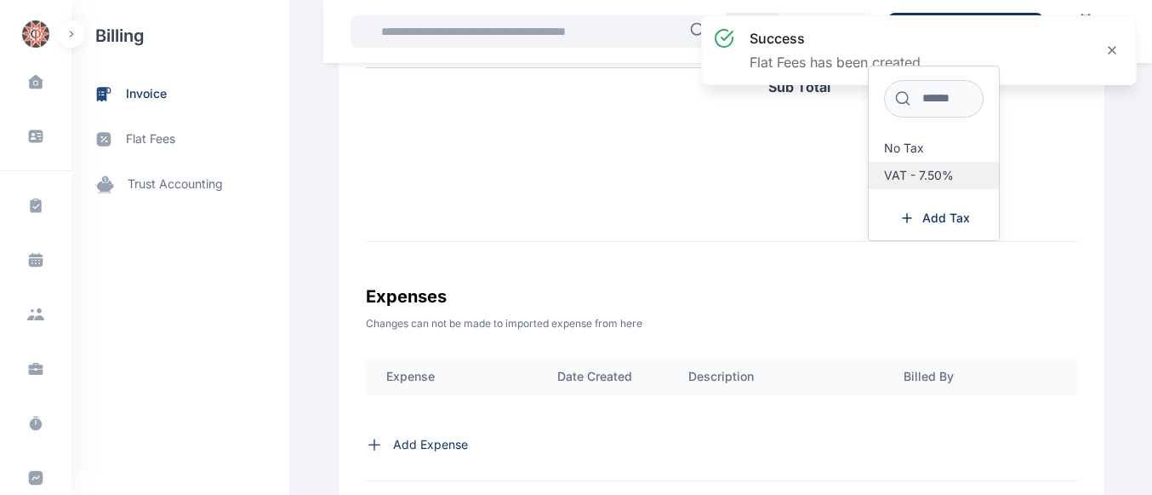
click at [910, 176] on span "VAT - 7.50%" at bounding box center [919, 176] width 70 height 14
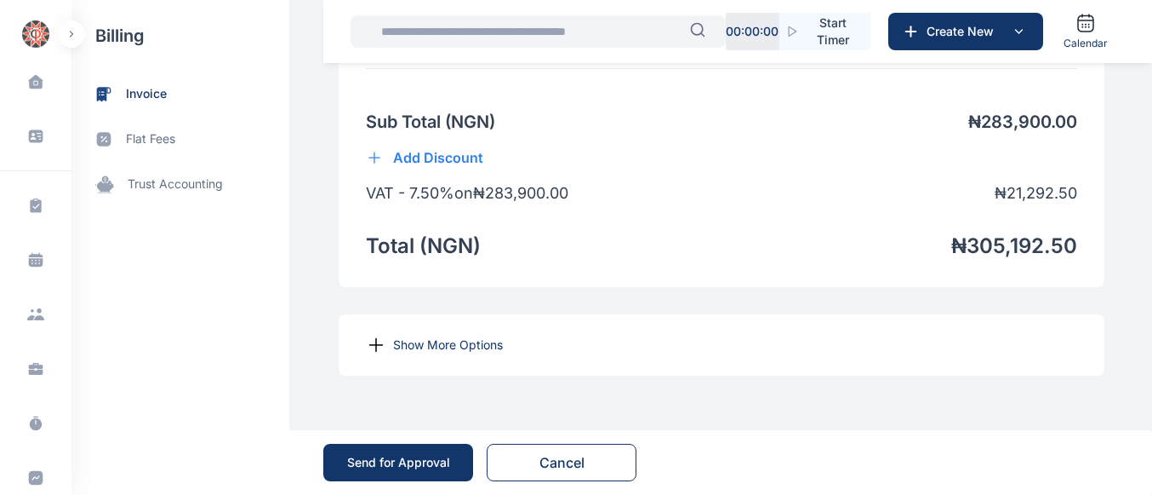
scroll to position [1367, 0]
click at [460, 341] on p "Show More Options" at bounding box center [448, 344] width 110 height 17
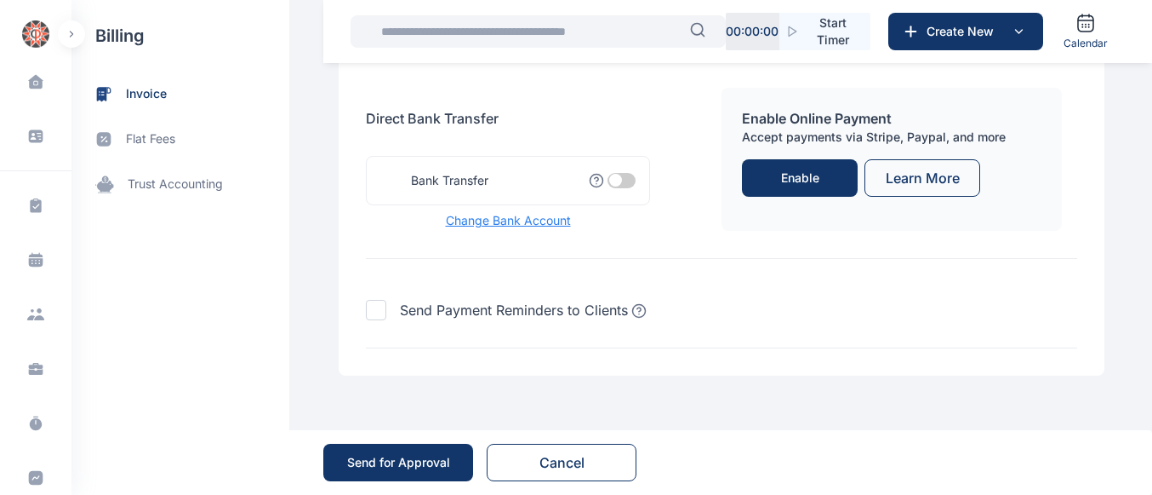
scroll to position [1920, 0]
click at [620, 173] on span at bounding box center [622, 180] width 28 height 15
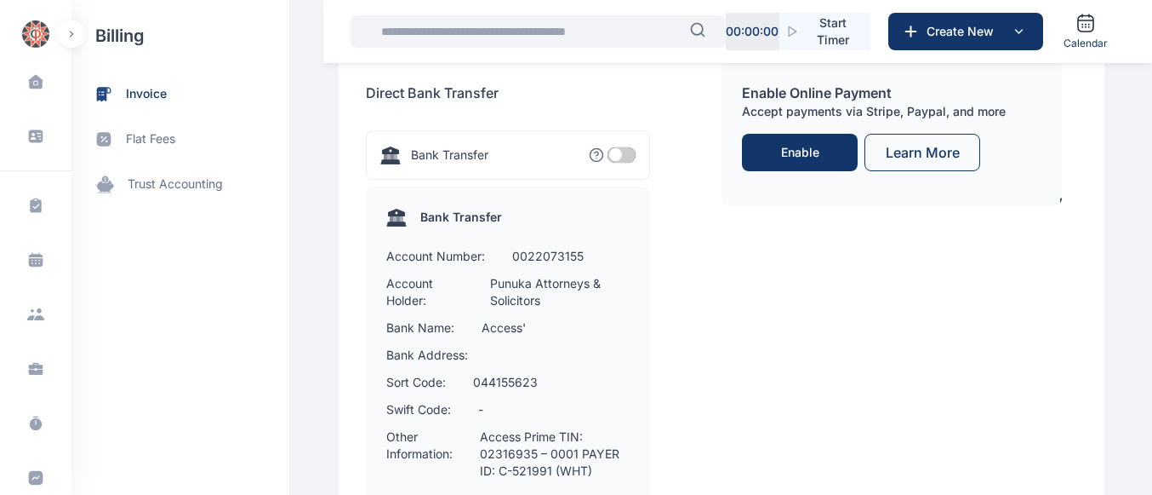
scroll to position [2238, 0]
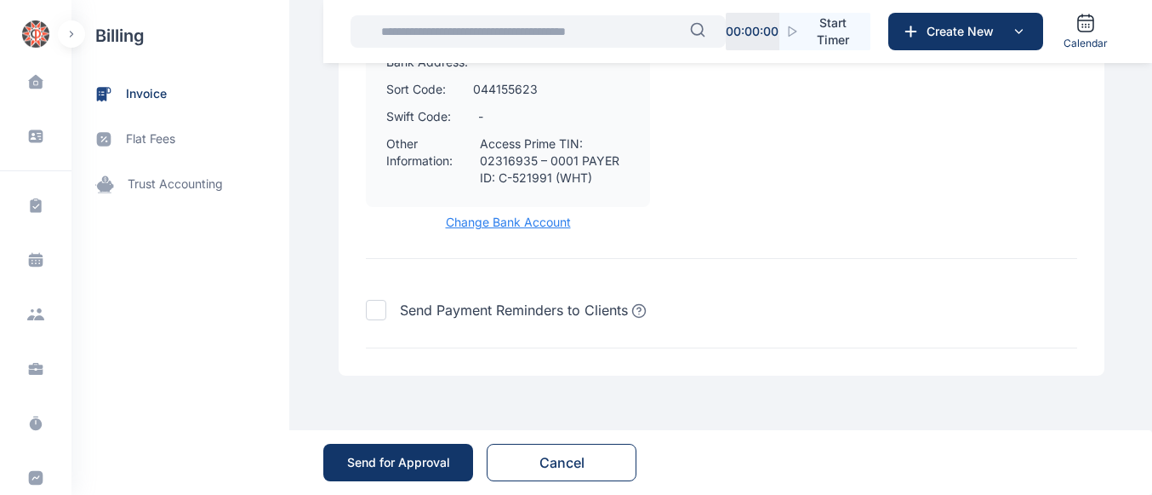
click at [396, 459] on div "Send for Approval" at bounding box center [398, 462] width 103 height 17
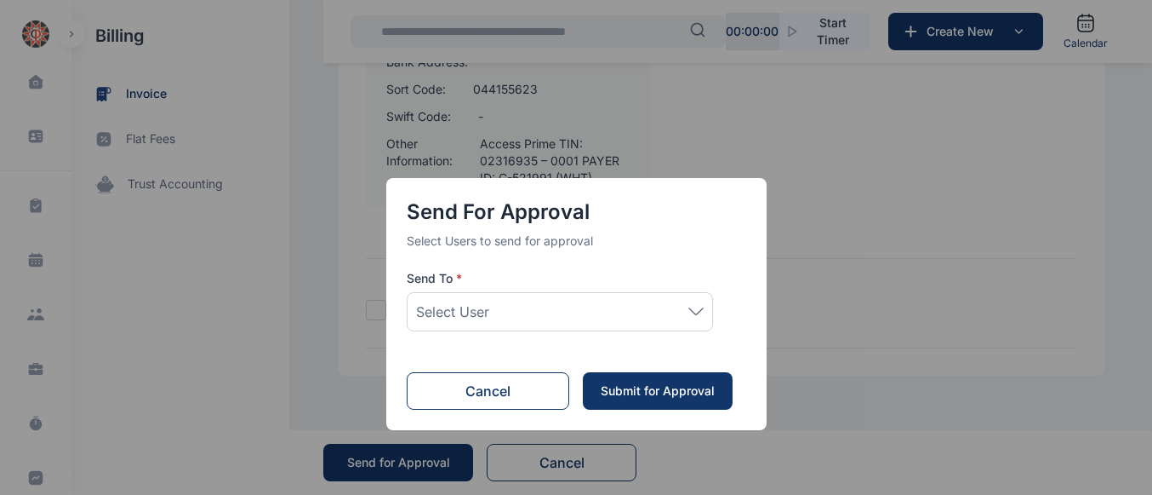
click at [684, 307] on div "Select User" at bounding box center [560, 311] width 288 height 20
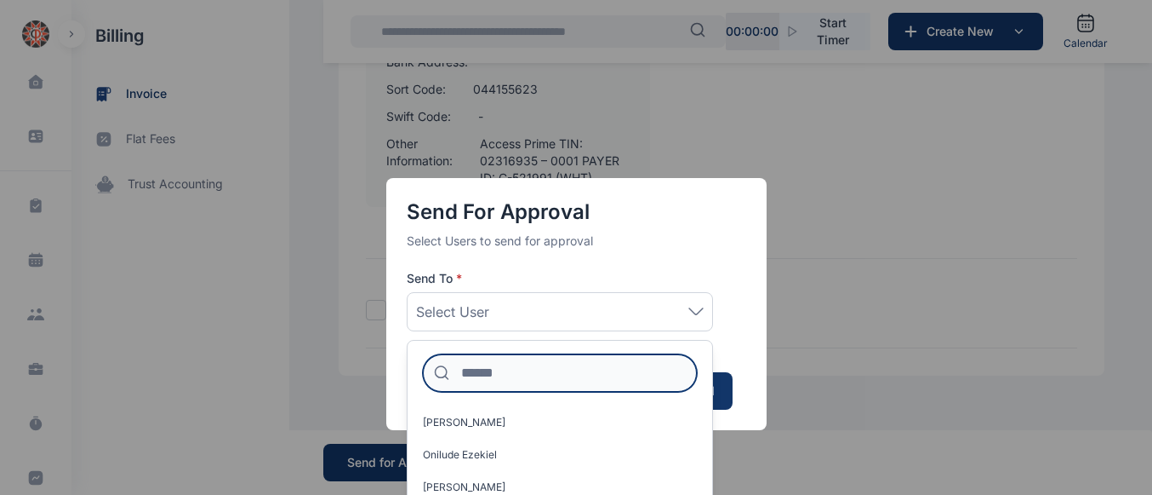
click at [523, 377] on input at bounding box center [560, 372] width 274 height 37
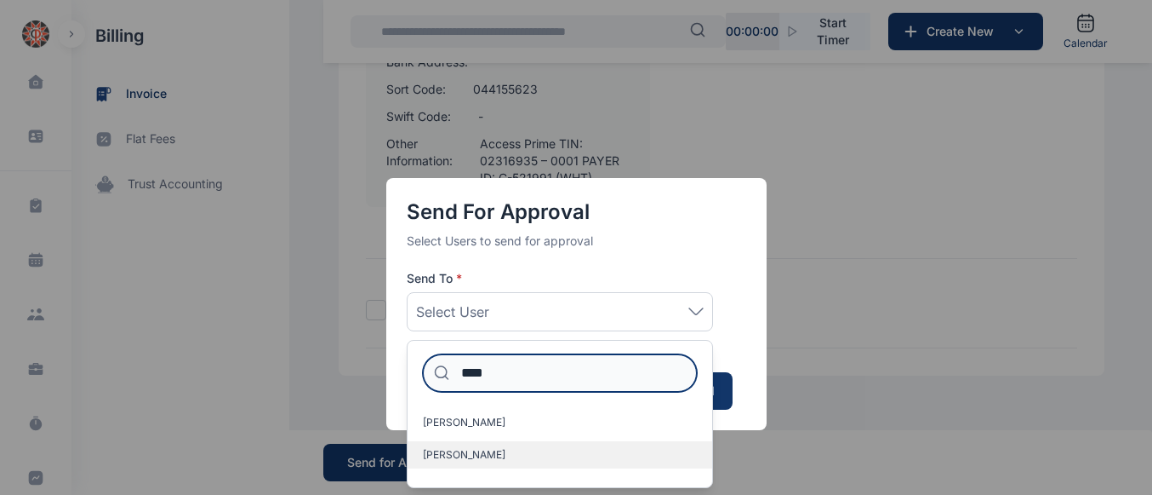
type input "****"
click at [466, 450] on span "[PERSON_NAME]" at bounding box center [464, 455] width 83 height 14
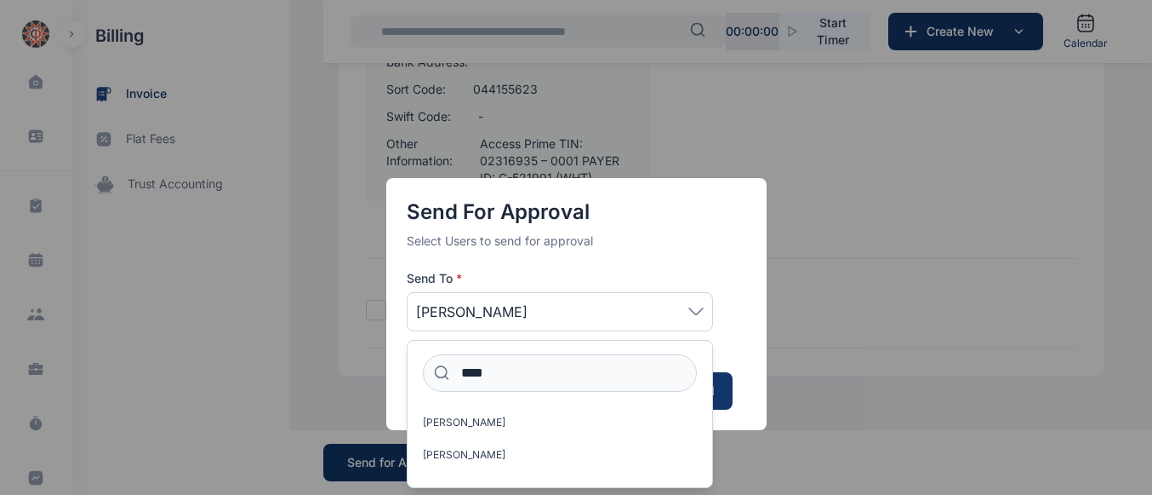
click at [730, 379] on button "Submit for Approval" at bounding box center [658, 390] width 150 height 37
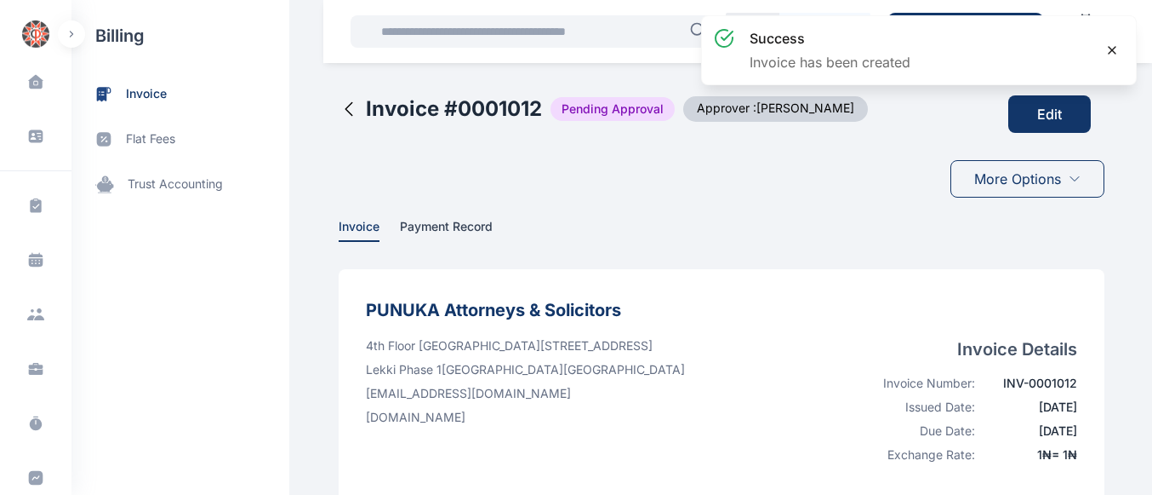
click at [1122, 42] on div at bounding box center [1112, 50] width 34 height 34
